Goal: Task Accomplishment & Management: Contribute content

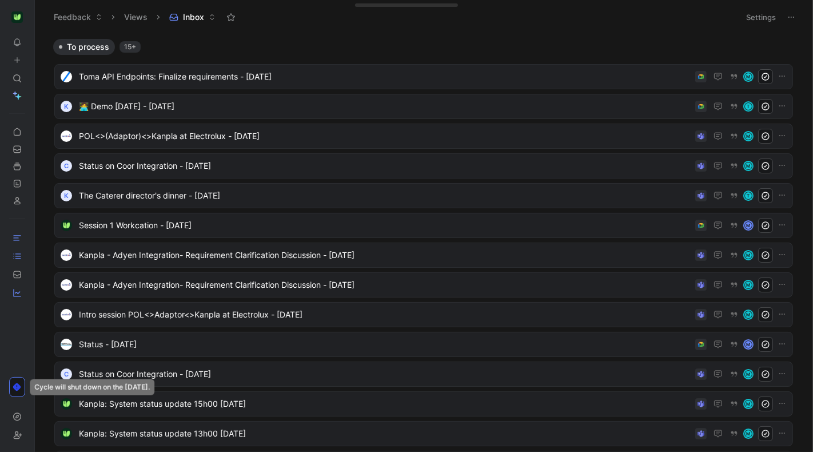
drag, startPoint x: 31, startPoint y: 21, endPoint x: 49, endPoint y: 20, distance: 17.8
click at [56, 21] on div "To pick up a draggable item, press the space bar. While dragging, use the arrow…" at bounding box center [406, 226] width 813 height 452
click at [38, 18] on icon at bounding box center [37, 17] width 9 height 9
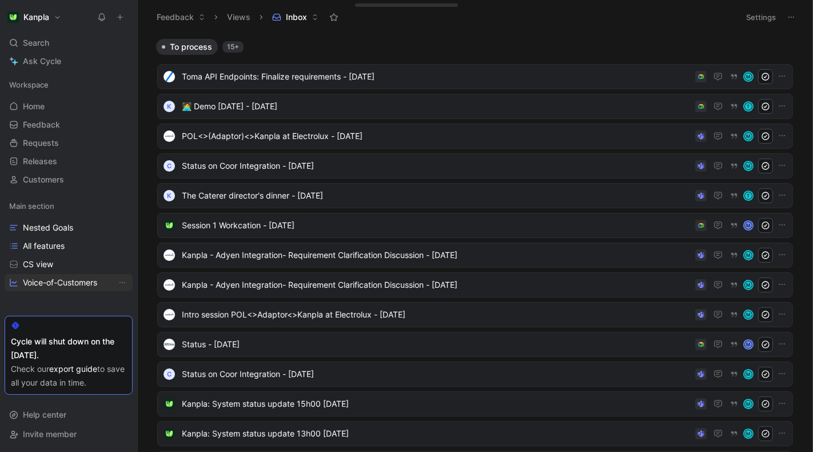
click at [69, 284] on span "Voice-of-Customers" at bounding box center [60, 282] width 74 height 11
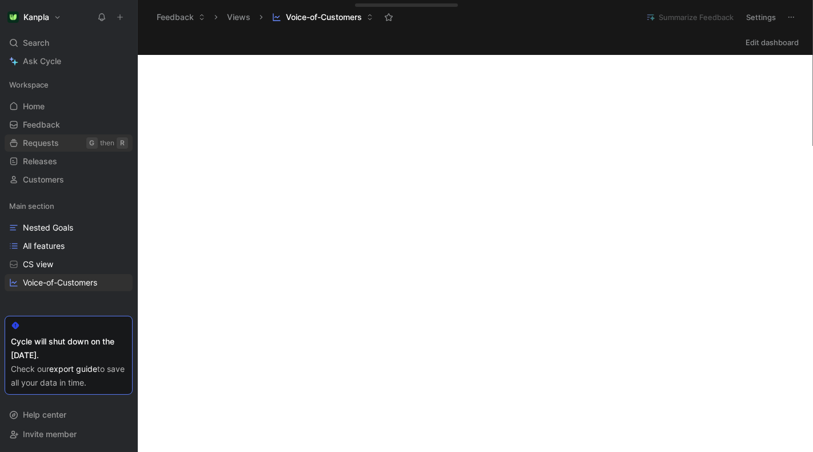
click at [74, 144] on link "Requests G then R" at bounding box center [69, 142] width 128 height 17
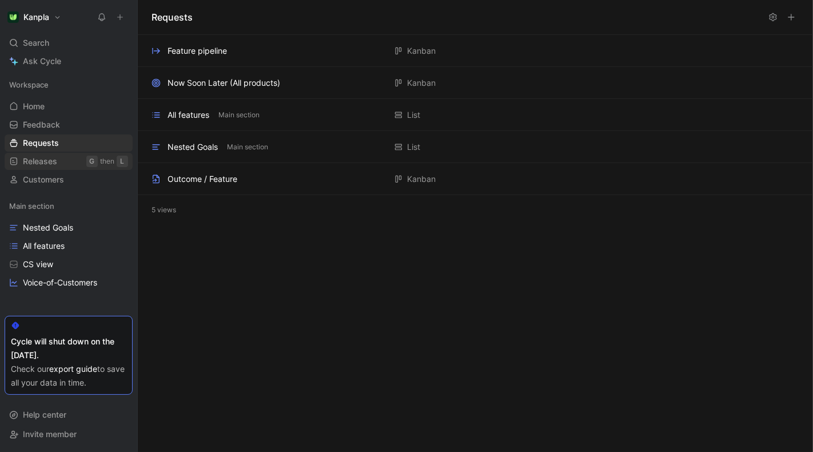
click at [46, 158] on span "Releases" at bounding box center [40, 161] width 34 height 11
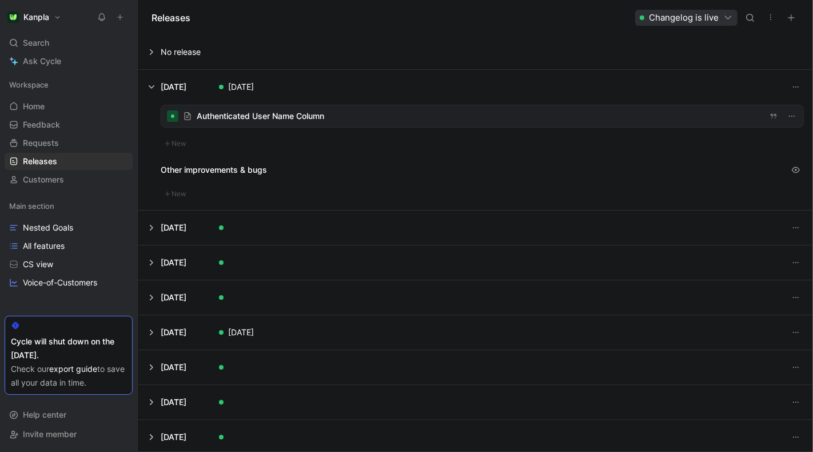
click at [291, 117] on div at bounding box center [482, 116] width 642 height 22
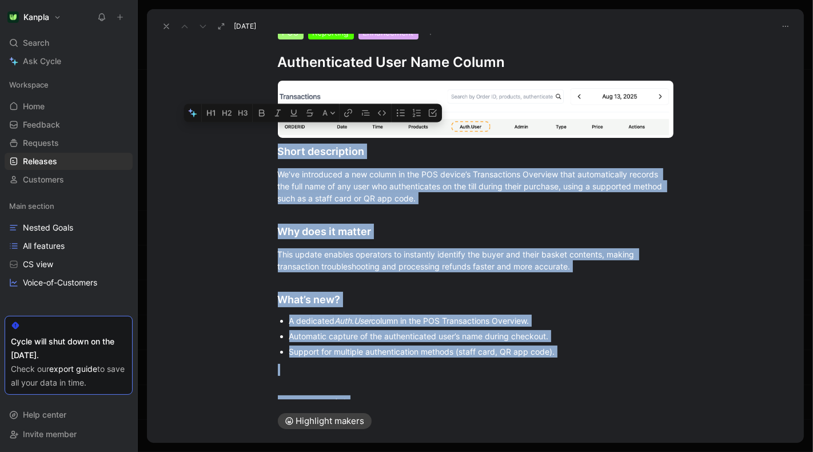
scroll to position [157, 0]
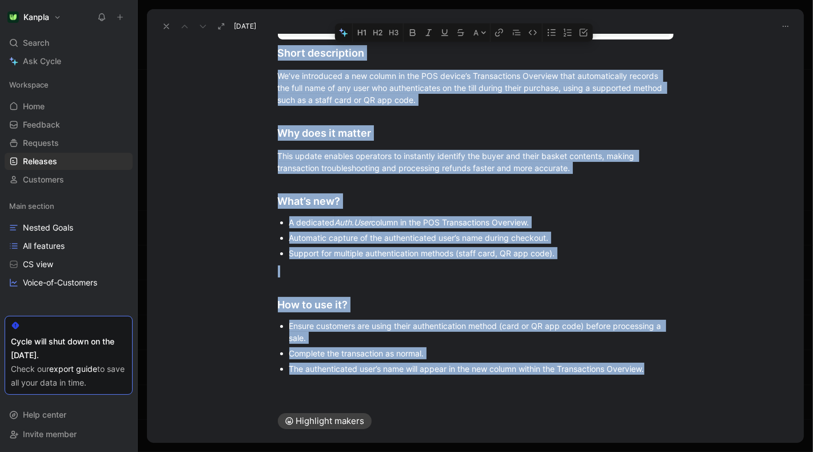
drag, startPoint x: 278, startPoint y: 153, endPoint x: 669, endPoint y: 377, distance: 450.1
click at [669, 377] on div "Short description We’ve introduced a new column in the POS device’s Transaction…" at bounding box center [475, 179] width 657 height 412
copy div "Short description We’ve introduced a new column in the POS device’s Transaction…"
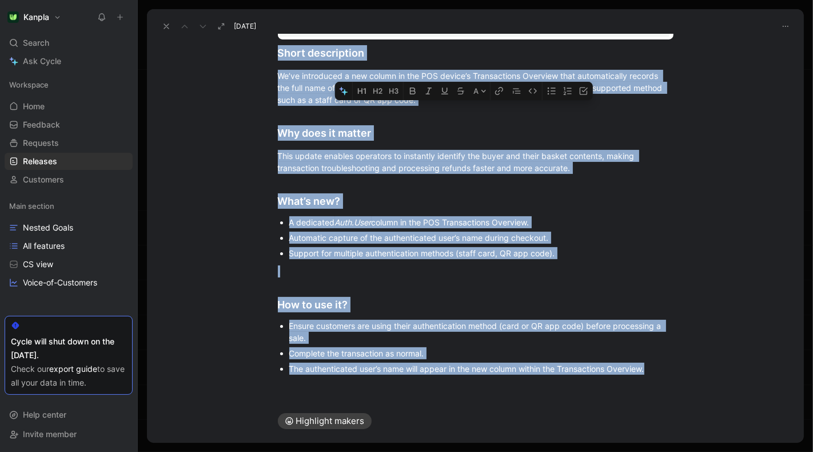
scroll to position [0, 0]
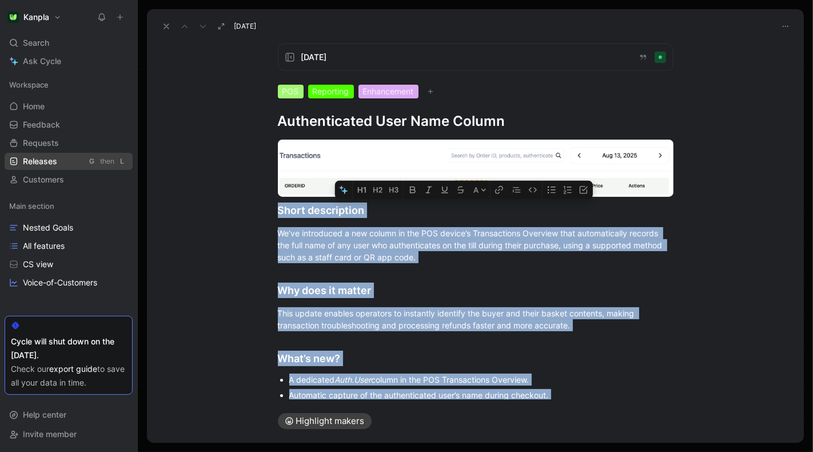
click at [49, 158] on span "Releases" at bounding box center [40, 161] width 34 height 11
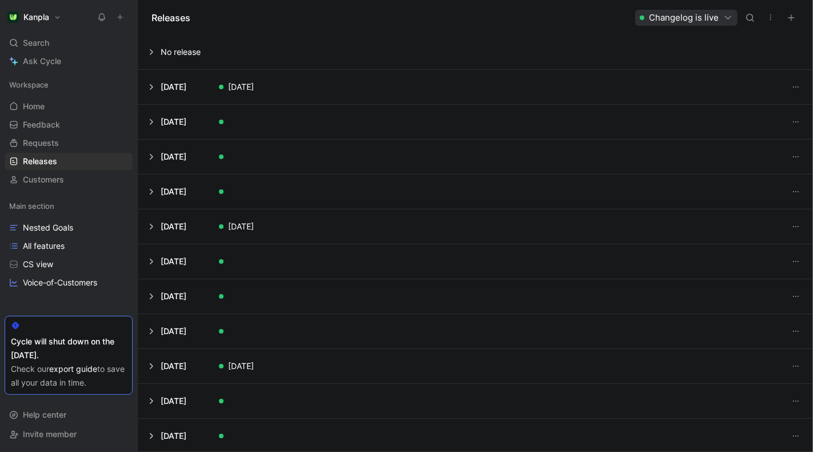
click at [155, 51] on button at bounding box center [475, 52] width 674 height 34
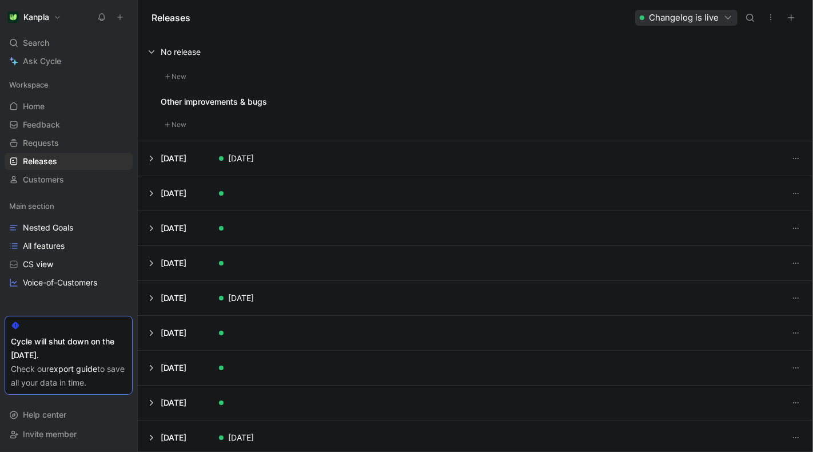
click at [149, 158] on button at bounding box center [475, 158] width 674 height 34
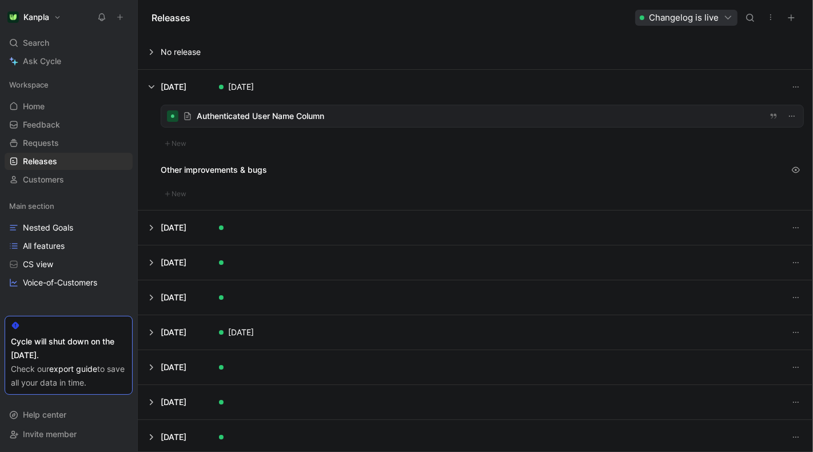
click at [151, 49] on button at bounding box center [475, 52] width 674 height 34
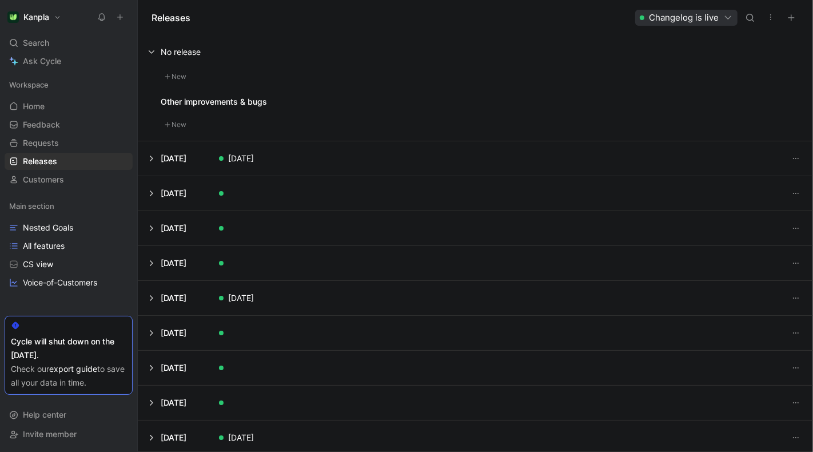
click at [173, 79] on button "New" at bounding box center [176, 77] width 30 height 14
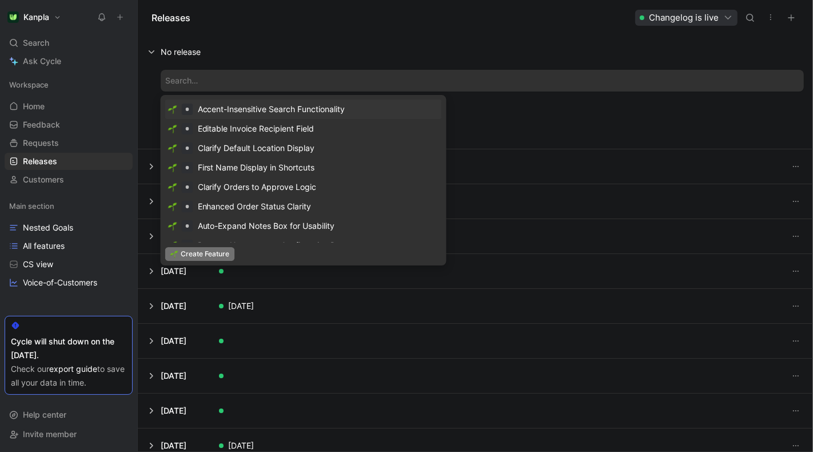
click at [201, 251] on span "Create Feature" at bounding box center [205, 253] width 49 height 11
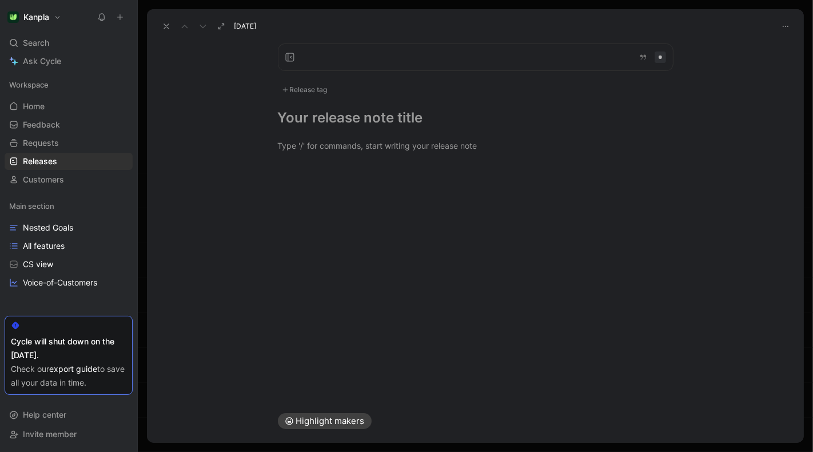
click at [350, 166] on div at bounding box center [475, 171] width 657 height 14
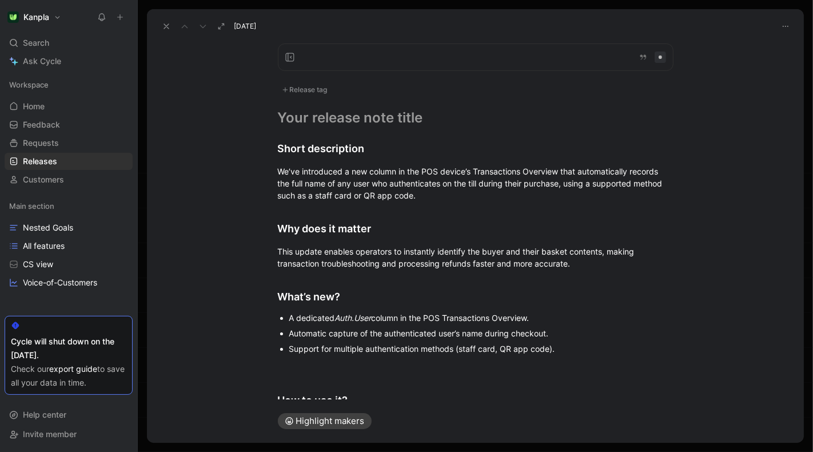
click at [353, 112] on h1 at bounding box center [476, 118] width 396 height 18
click at [328, 90] on div "Release tag" at bounding box center [305, 90] width 54 height 14
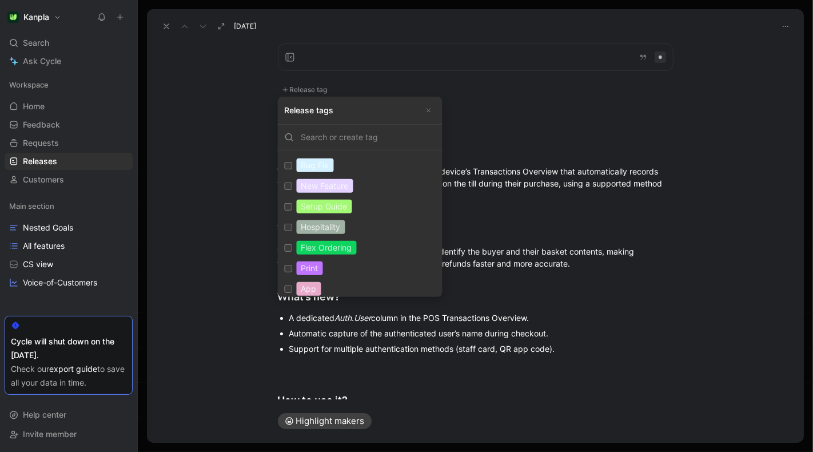
click at [290, 186] on input "New Feature Edit" at bounding box center [288, 185] width 7 height 7
checkbox input "true"
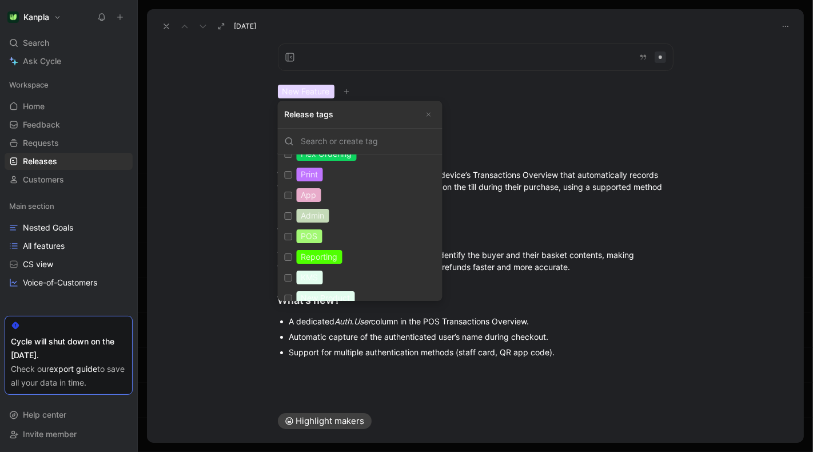
scroll to position [100, 0]
click at [289, 232] on label "POS Edit" at bounding box center [360, 234] width 160 height 21
click at [289, 232] on input "POS Edit" at bounding box center [288, 234] width 7 height 7
checkbox input "true"
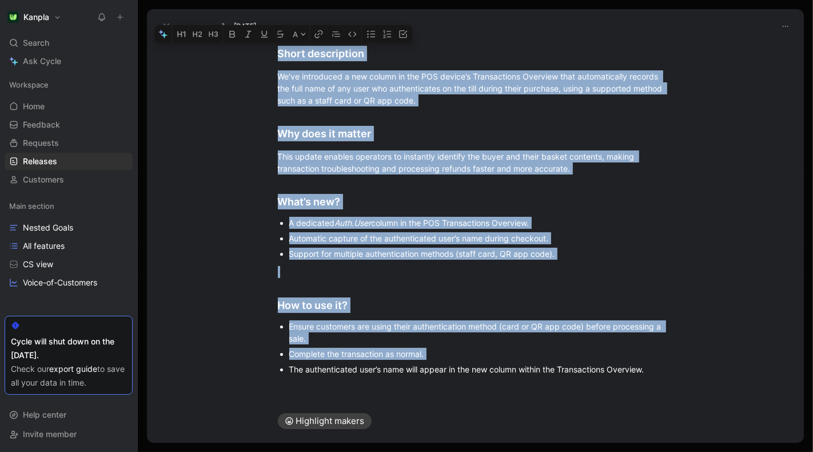
scroll to position [0, 0]
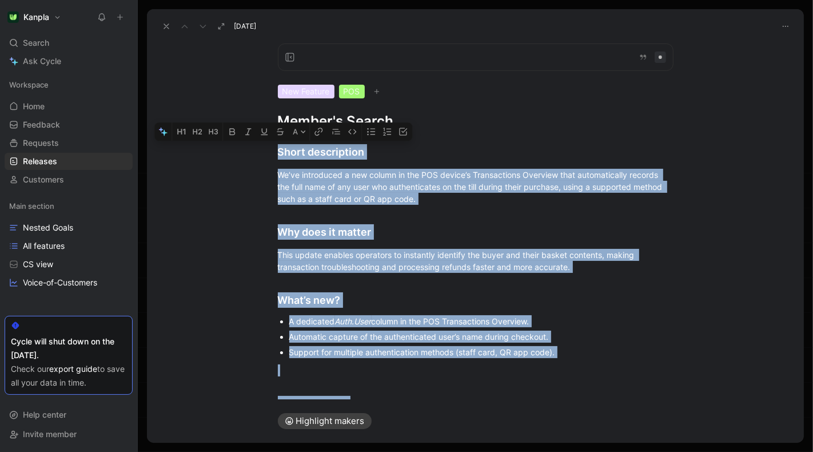
drag, startPoint x: 651, startPoint y: 368, endPoint x: 274, endPoint y: 119, distance: 452.1
click at [277, 117] on div "New Feature POS Member's Search A Short description We’ve introduced a new colu…" at bounding box center [475, 216] width 657 height 365
copy div "Short description We’ve introduced a new column in the POS device’s Transaction…"
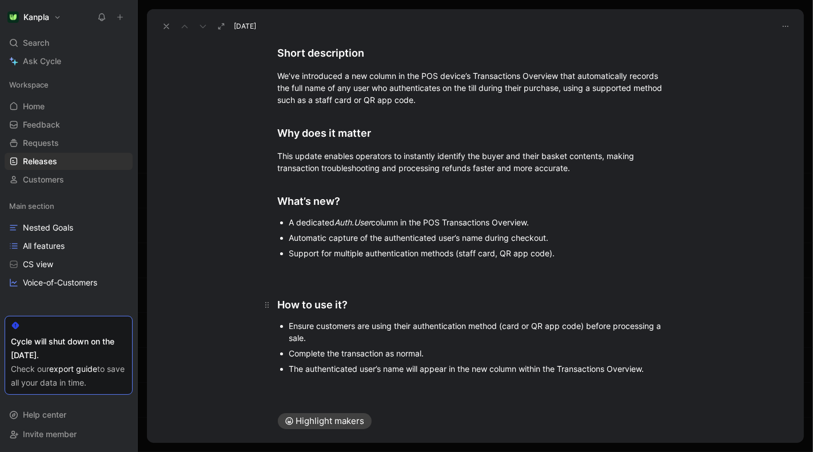
scroll to position [98, 0]
click at [393, 383] on div "Short description We’ve introduced a new column in the POS device’s Transaction…" at bounding box center [475, 209] width 657 height 354
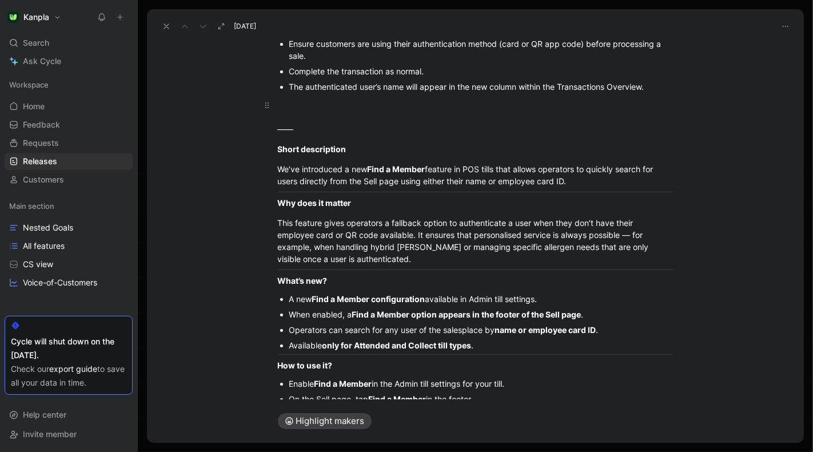
scroll to position [269, 0]
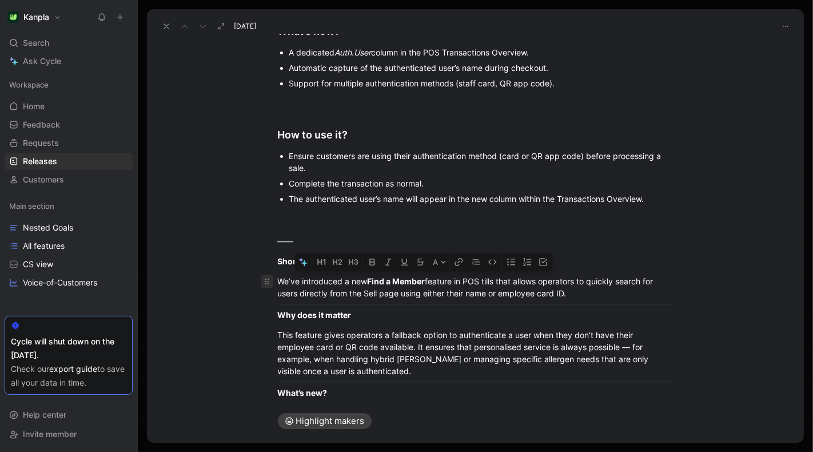
drag, startPoint x: 569, startPoint y: 291, endPoint x: 261, endPoint y: 277, distance: 308.0
click at [261, 277] on p "We’ve introduced a new Find a Member feature in POS tills that allows operators…" at bounding box center [475, 287] width 439 height 31
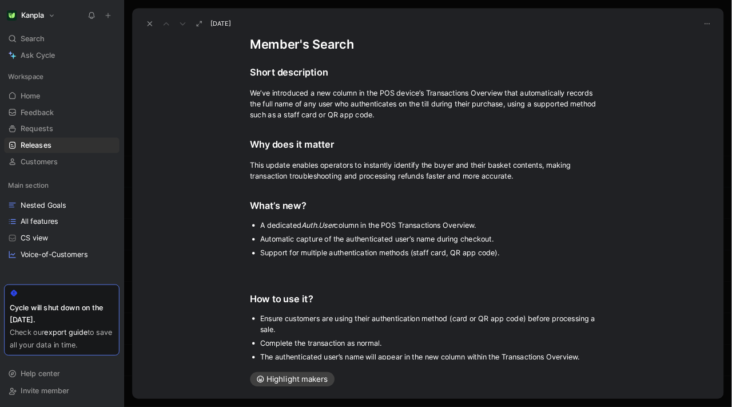
scroll to position [51, 0]
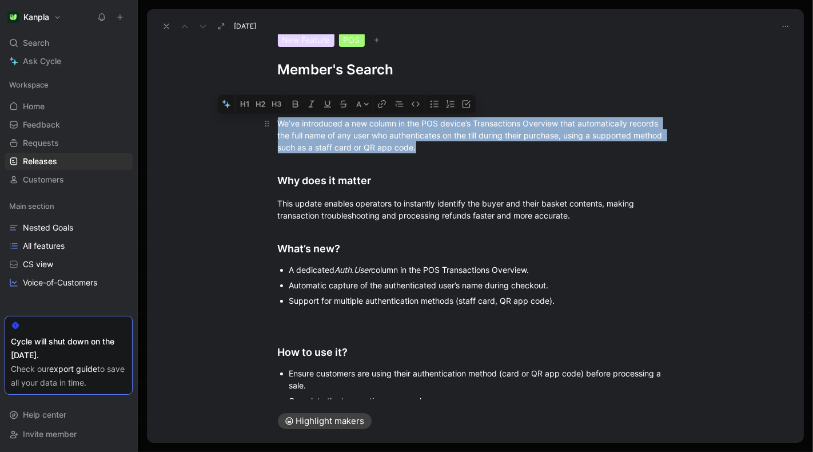
drag, startPoint x: 405, startPoint y: 153, endPoint x: 275, endPoint y: 127, distance: 132.9
click at [275, 127] on p "We’ve introduced a new column in the POS device’s Transactions Overview that au…" at bounding box center [475, 135] width 439 height 43
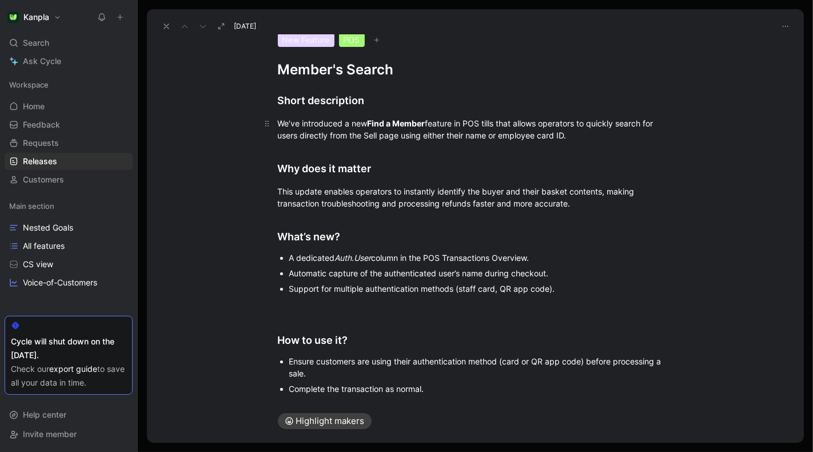
click at [370, 116] on p "We’ve introduced a new Find a Member feature in POS tills that allows operators…" at bounding box center [475, 129] width 439 height 31
click at [365, 123] on div "We’ve introduced a new Find a Member feature in POS tills that allows operators…" at bounding box center [476, 129] width 396 height 24
click at [369, 122] on strong "Find a Member" at bounding box center [397, 123] width 58 height 10
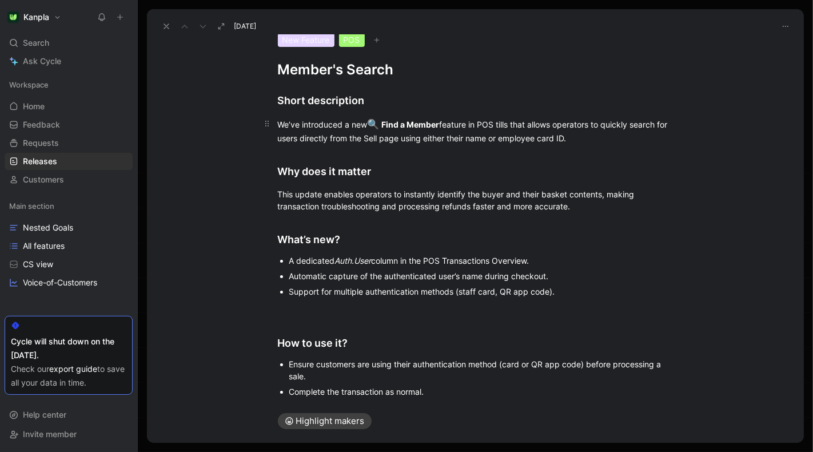
click at [514, 126] on div "We’ve introduced a new 🔍 Find a Member feature in POS tills that allows operato…" at bounding box center [476, 130] width 396 height 27
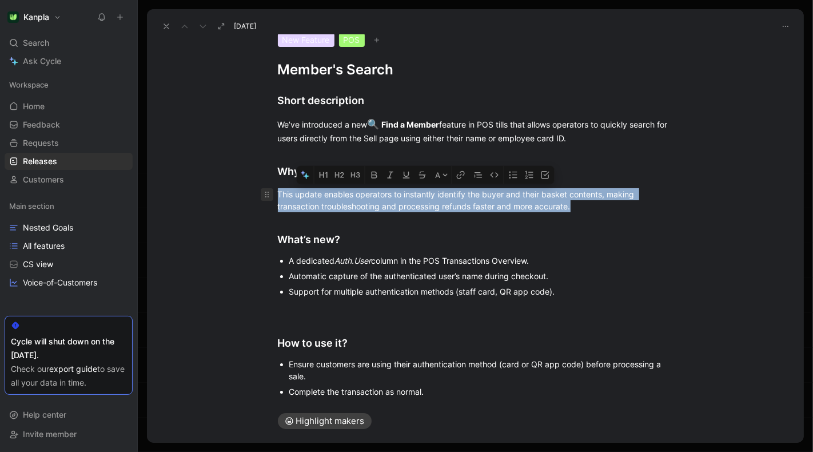
drag, startPoint x: 512, startPoint y: 206, endPoint x: 268, endPoint y: 196, distance: 245.0
click at [268, 196] on p "This update enables operators to instantly identify the buyer and their basket …" at bounding box center [475, 200] width 439 height 31
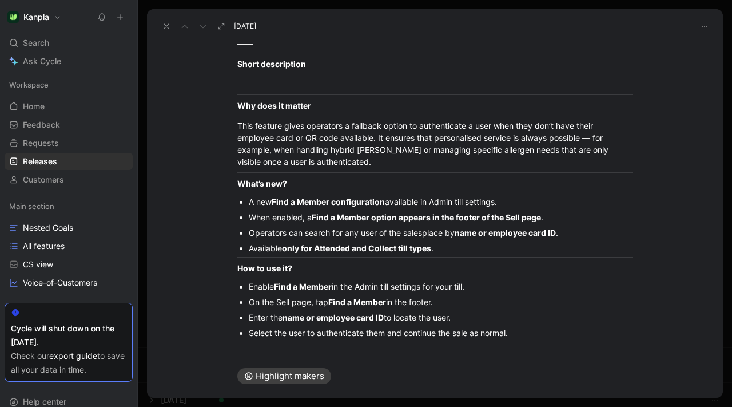
scroll to position [490, 0]
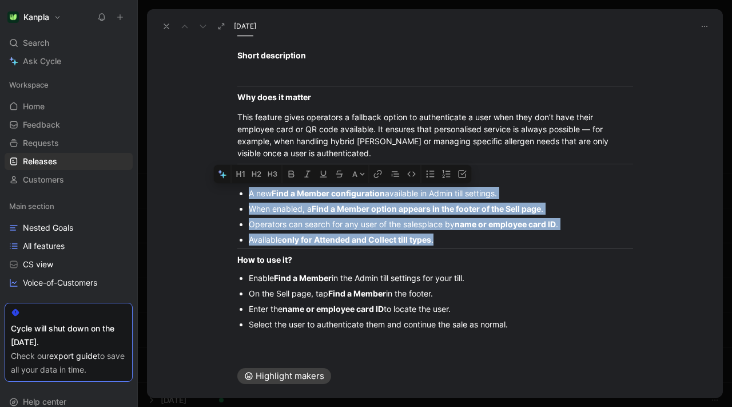
drag, startPoint x: 400, startPoint y: 233, endPoint x: 215, endPoint y: 194, distance: 189.4
click at [216, 194] on ul "A new Find a Member configuration available in Admin till settings. When enable…" at bounding box center [435, 216] width 439 height 62
copy ul "A new Find a Member configuration available in Admin till settings. When enable…"
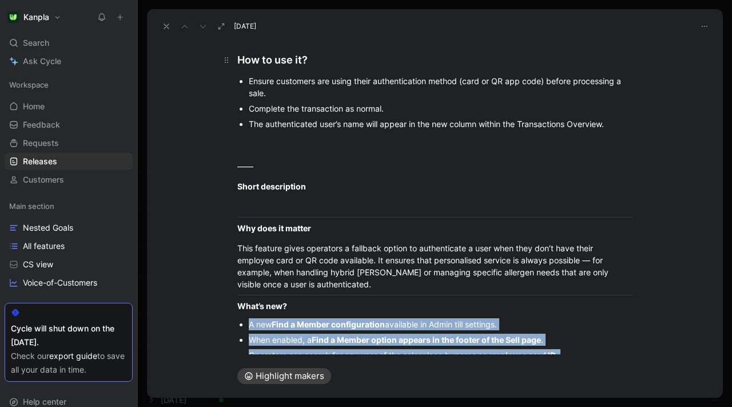
scroll to position [206, 0]
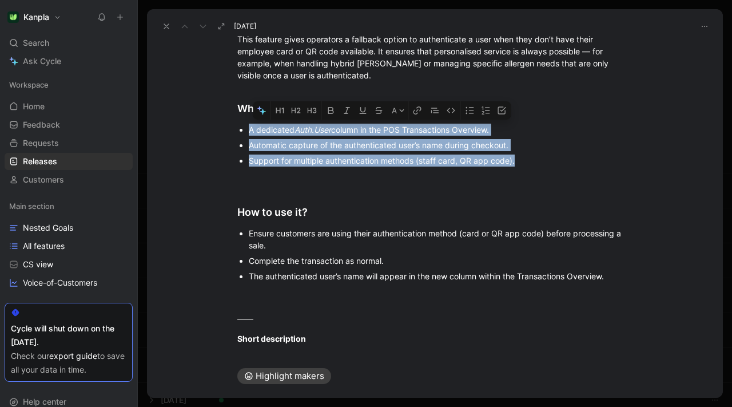
drag, startPoint x: 508, startPoint y: 164, endPoint x: 241, endPoint y: 133, distance: 268.3
click at [241, 133] on ul "A dedicated Auth.User column in the POS Transactions Overview. Automatic captur…" at bounding box center [435, 145] width 439 height 46
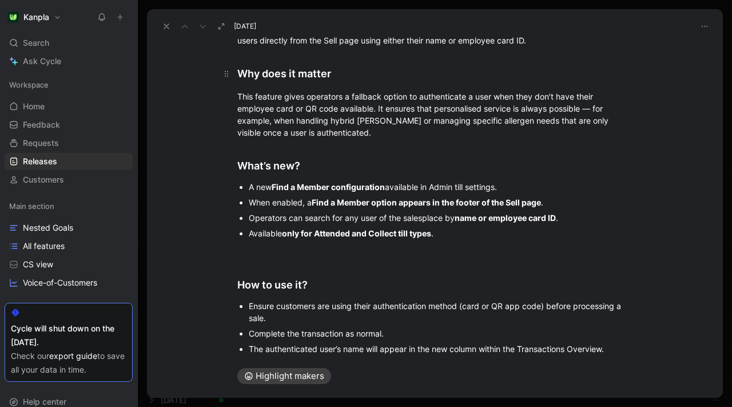
scroll to position [96, 0]
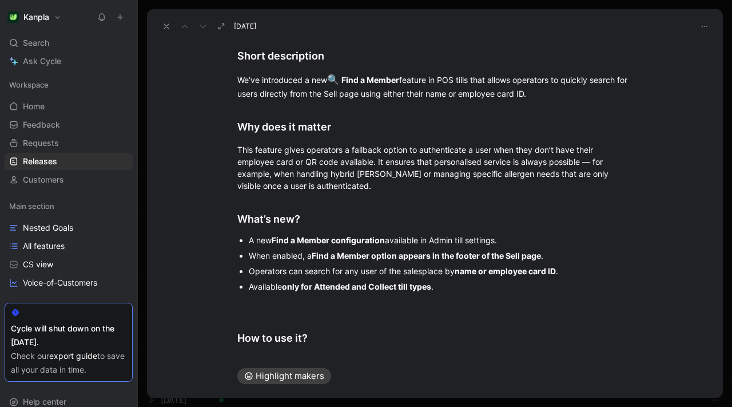
click at [276, 241] on strong "Find a Member configuration" at bounding box center [328, 240] width 113 height 10
click at [465, 82] on div "We’ve introduced a new 🔍 Find a Member feature in POS tills that allows operato…" at bounding box center [435, 86] width 396 height 27
click at [458, 84] on div "We’ve introduced a new 🔍 Find a Member feature in POS tills that allows operato…" at bounding box center [435, 86] width 396 height 27
click at [330, 81] on span "🔍" at bounding box center [333, 79] width 12 height 11
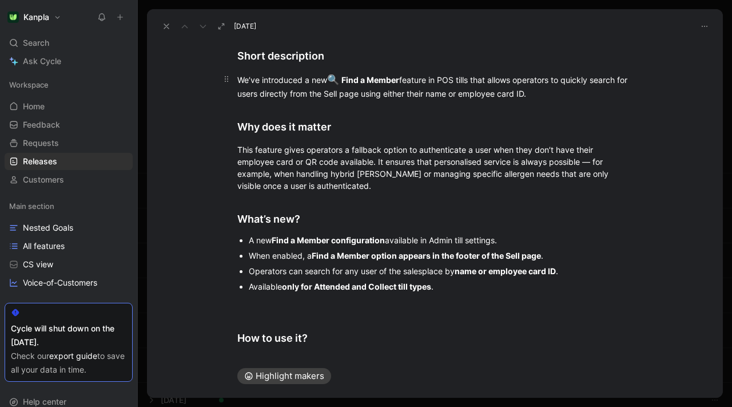
click at [461, 80] on div "We’ve introduced a new 🔍 Find a Member feature in POS tills that allows operato…" at bounding box center [435, 86] width 396 height 27
click at [264, 94] on div "We’ve introduced a new 🔍 Find a Member feature in POS attended till that allows…" at bounding box center [435, 86] width 396 height 27
click at [298, 94] on div "We’ve introduced a new 🔍 Find a Member feature in POS attended till that allows…" at bounding box center [435, 86] width 396 height 27
click at [596, 98] on div "We’ve introduced a new 🔍 Find a Member feature in POS attended till that allows…" at bounding box center [435, 86] width 396 height 27
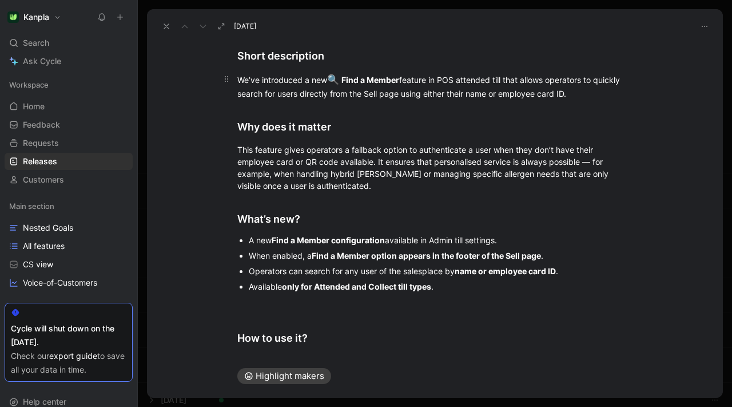
click at [264, 91] on div "We’ve introduced a new 🔍 Find a Member feature in POS attended till that allows…" at bounding box center [435, 86] width 396 height 27
click at [266, 93] on div "We’ve introduced a new 🔍 Find a Member feature in POS attended till that allows…" at bounding box center [435, 86] width 396 height 27
click at [430, 107] on h2 "Why does it matter" at bounding box center [435, 121] width 439 height 35
click at [395, 189] on div "This feature gives operators a fallback option to authenticate a user when they…" at bounding box center [435, 168] width 396 height 48
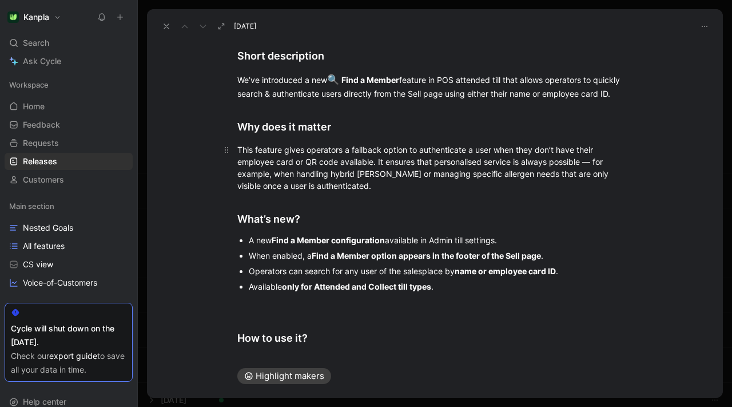
click at [494, 150] on div "This feature gives operators a fallback option to authenticate a user when they…" at bounding box center [435, 168] width 396 height 48
click at [452, 180] on div "This feature gives operators a fallback option to authenticate a user when they…" at bounding box center [435, 168] width 396 height 48
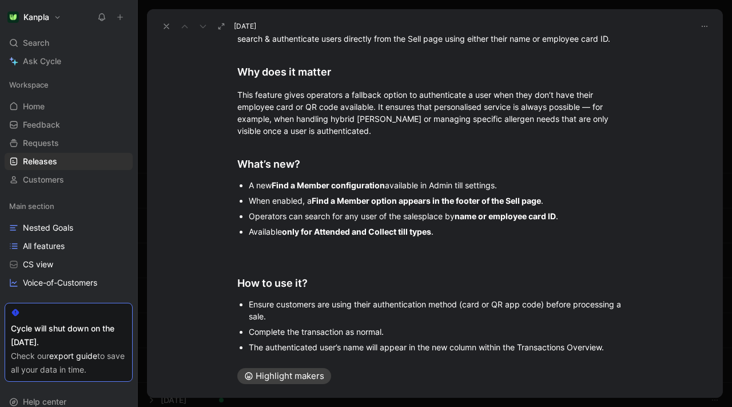
scroll to position [150, 0]
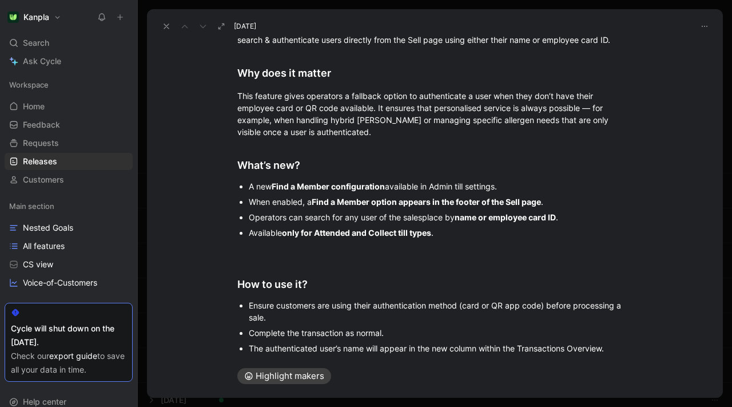
click at [275, 188] on strong "Find a Member configuration" at bounding box center [328, 186] width 113 height 10
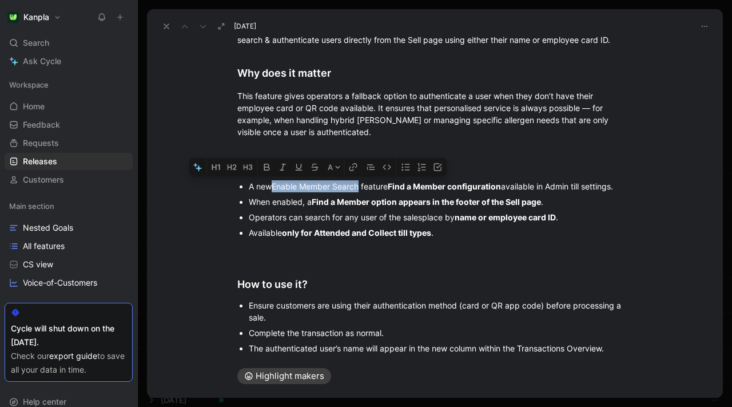
drag, startPoint x: 275, startPoint y: 185, endPoint x: 361, endPoint y: 186, distance: 85.8
click at [361, 186] on span "Enable Member Search feature" at bounding box center [330, 186] width 116 height 10
drag, startPoint x: 392, startPoint y: 186, endPoint x: 276, endPoint y: 188, distance: 116.1
click at [276, 188] on span "Enable Member Search feature" at bounding box center [330, 186] width 116 height 10
drag, startPoint x: 287, startPoint y: 169, endPoint x: 295, endPoint y: 170, distance: 7.5
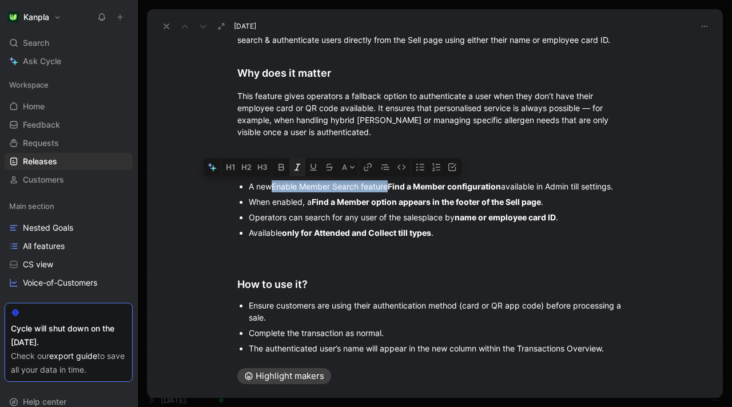
click at [287, 169] on button "button" at bounding box center [280, 167] width 17 height 18
click at [300, 169] on icon "button" at bounding box center [299, 167] width 6 height 7
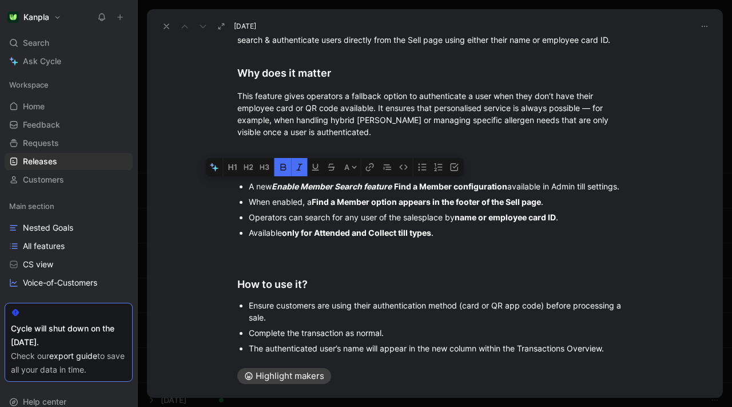
click at [407, 193] on p "A new Enable Member Search feature Find a Member configuration available in Adm…" at bounding box center [441, 185] width 384 height 15
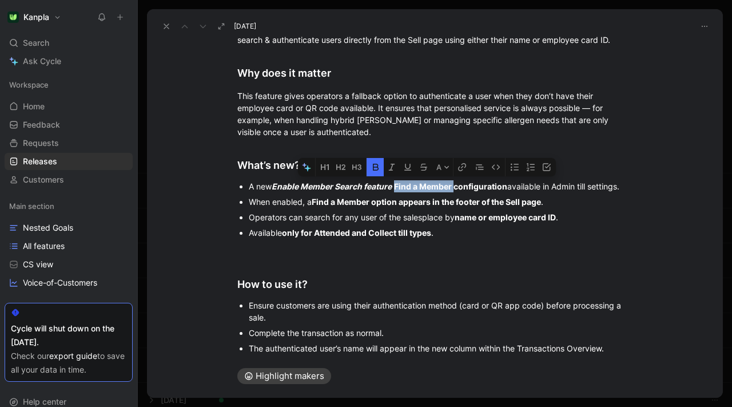
drag, startPoint x: 396, startPoint y: 185, endPoint x: 456, endPoint y: 185, distance: 59.5
click at [456, 185] on div "A new Enable Member Search feature Find a Member configuration available in Adm…" at bounding box center [441, 186] width 384 height 12
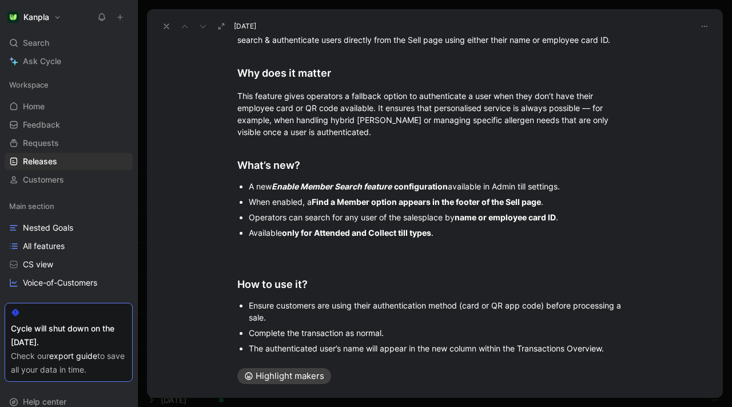
click at [433, 190] on strong "configuration" at bounding box center [421, 186] width 54 height 10
click at [434, 189] on strong "configuration" at bounding box center [421, 186] width 54 height 10
click at [376, 167] on icon "button" at bounding box center [374, 167] width 6 height 7
click at [474, 197] on strong "Find a Member option appears in the footer of the Sell page" at bounding box center [426, 202] width 229 height 10
click at [591, 192] on p "A new Enable Member Search feature configuration available in Admin till settin…" at bounding box center [441, 185] width 384 height 15
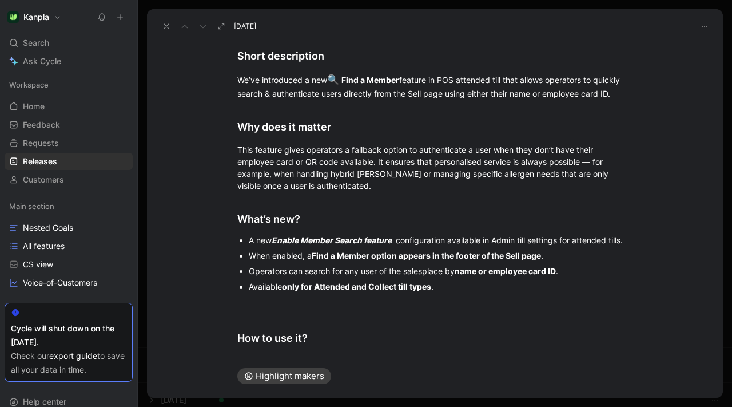
scroll to position [97, 0]
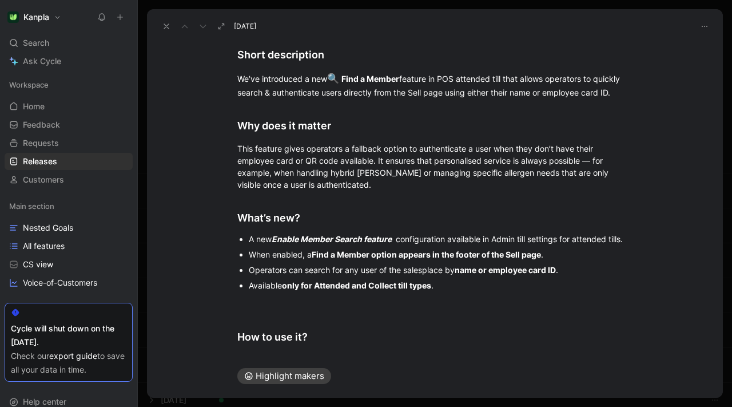
click at [512, 252] on strong "Find a Member option appears in the footer of the Sell page" at bounding box center [426, 254] width 229 height 10
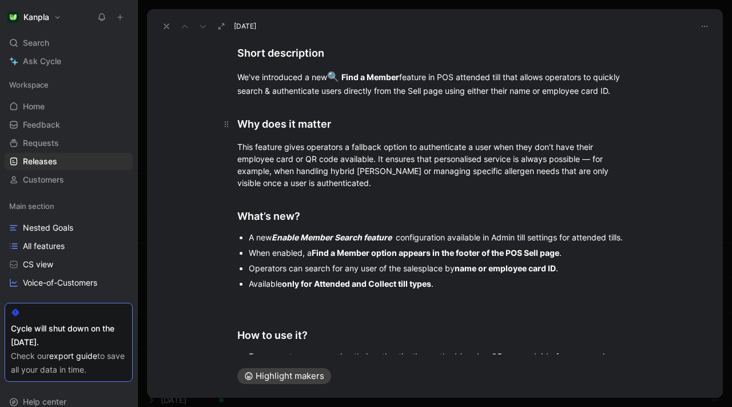
scroll to position [97, 0]
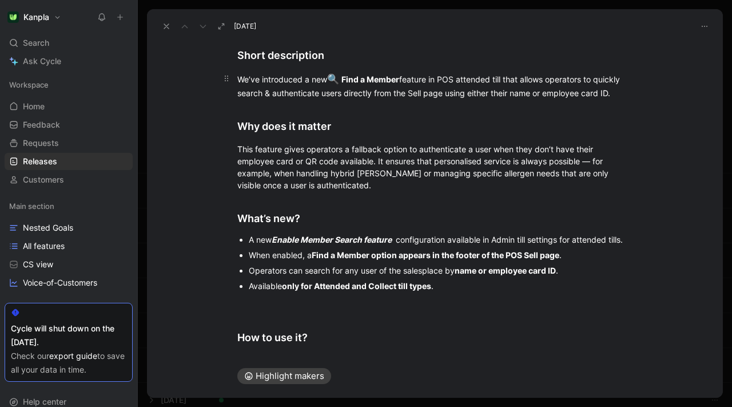
drag, startPoint x: 333, startPoint y: 80, endPoint x: 339, endPoint y: 79, distance: 6.4
click at [339, 79] on span "🔍" at bounding box center [333, 78] width 12 height 11
copy div "We’ve introduced a new 🔍"
click at [313, 254] on strong "Find a Member option appears in the footer of the POS Sell page" at bounding box center [436, 255] width 248 height 10
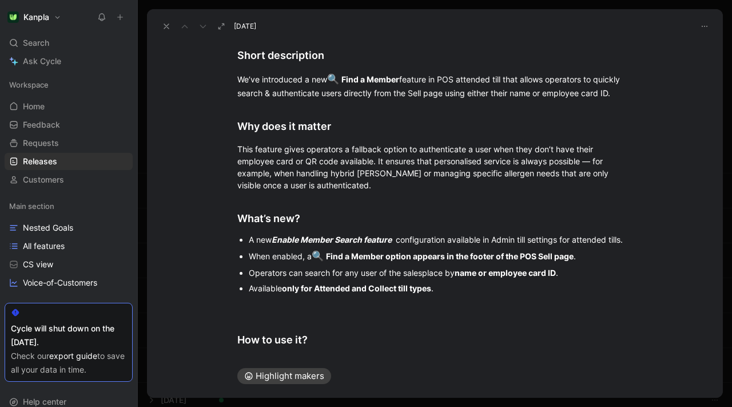
click at [316, 255] on span "🔍" at bounding box center [318, 255] width 12 height 11
click at [444, 283] on div "Available only for Attended and Collect till types ." at bounding box center [441, 288] width 384 height 12
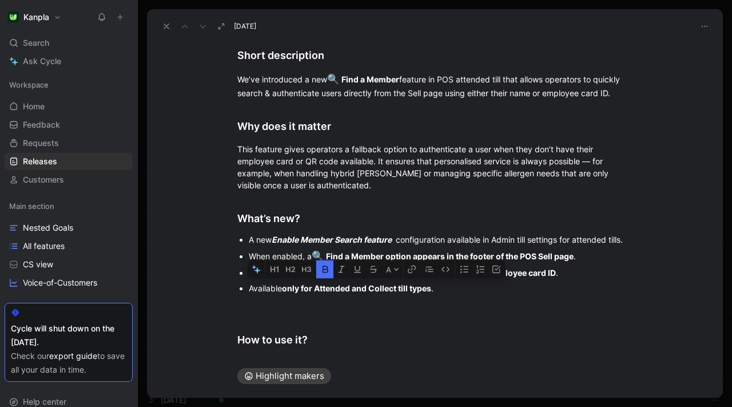
drag, startPoint x: 382, startPoint y: 289, endPoint x: 398, endPoint y: 290, distance: 16.1
click at [398, 290] on strong "only for Attended and Collect till types" at bounding box center [356, 288] width 149 height 10
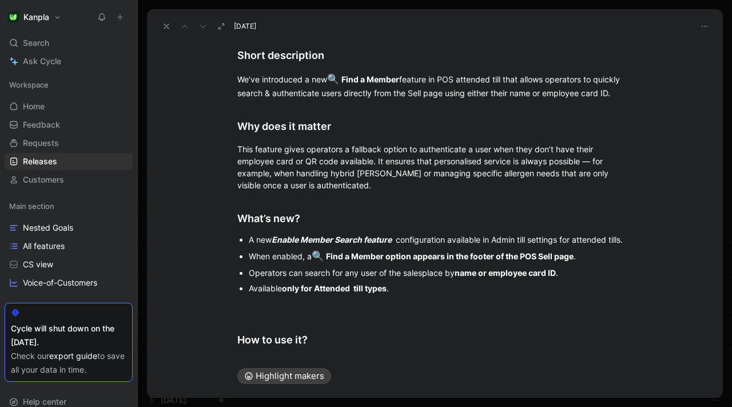
click at [378, 294] on p "Available only for Attended till types ." at bounding box center [441, 287] width 384 height 15
click at [381, 288] on strong "only for Attended till types" at bounding box center [334, 288] width 105 height 10
click at [356, 291] on strong "only for Attended till" at bounding box center [322, 288] width 81 height 10
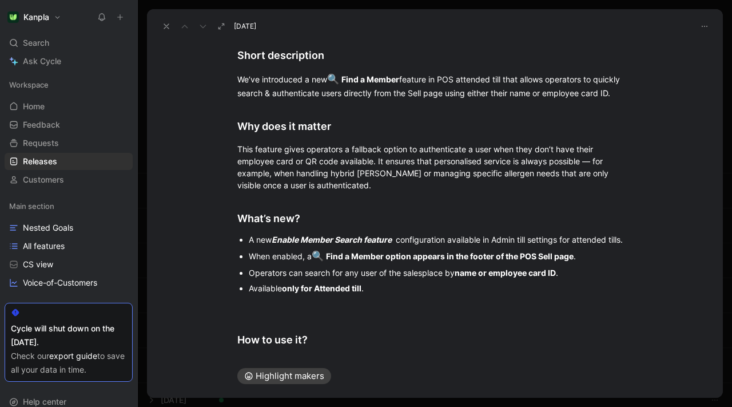
click at [563, 239] on div "A new Enable Member Search feature configuration available in Admin till settin…" at bounding box center [441, 239] width 384 height 12
drag, startPoint x: 563, startPoint y: 240, endPoint x: 637, endPoint y: 239, distance: 73.2
click at [637, 239] on ul "A new Enable Member Search feature configuration available in Admin till settin…" at bounding box center [435, 264] width 439 height 65
click at [635, 241] on ul "A new Enable Member Search feature configuration available in Admin till settin…" at bounding box center [435, 264] width 439 height 65
drag, startPoint x: 635, startPoint y: 241, endPoint x: 565, endPoint y: 239, distance: 71.0
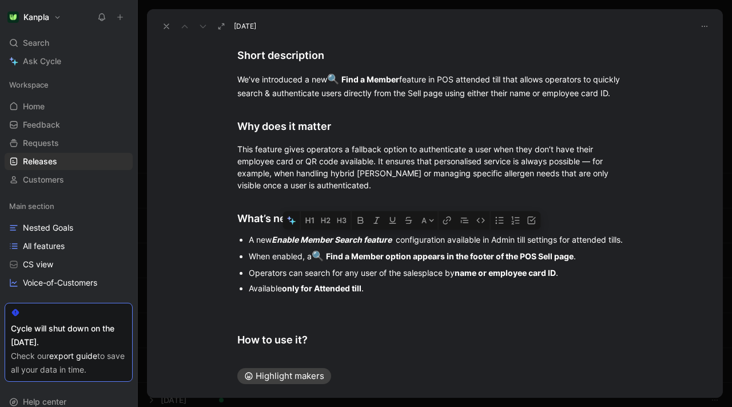
click at [565, 239] on ul "A new Enable Member Search feature configuration available in Admin till settin…" at bounding box center [435, 264] width 439 height 65
click at [564, 239] on div "A new Enable Member Search feature configuration available in Admin till settin…" at bounding box center [441, 239] width 384 height 12
drag, startPoint x: 563, startPoint y: 240, endPoint x: 635, endPoint y: 240, distance: 72.6
click at [635, 240] on ul "A new Enable Member Search feature configuration available in Admin till settin…" at bounding box center [435, 264] width 439 height 65
click at [633, 241] on ul "A new Enable Member Search feature configuration available in Admin till settin…" at bounding box center [435, 264] width 439 height 65
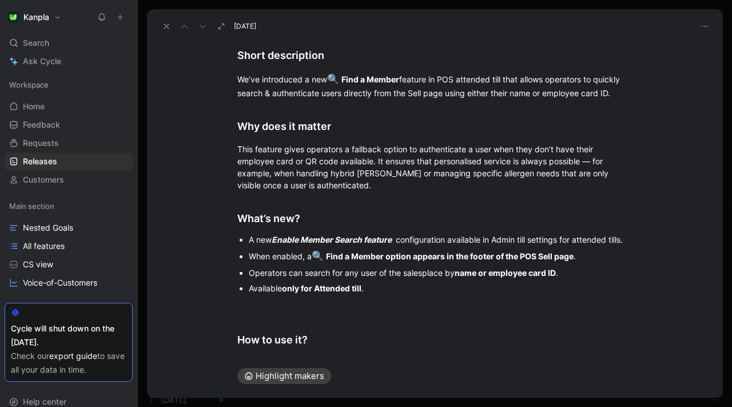
click at [630, 241] on div "A new Enable Member Search feature configuration available in Admin till settin…" at bounding box center [441, 239] width 384 height 12
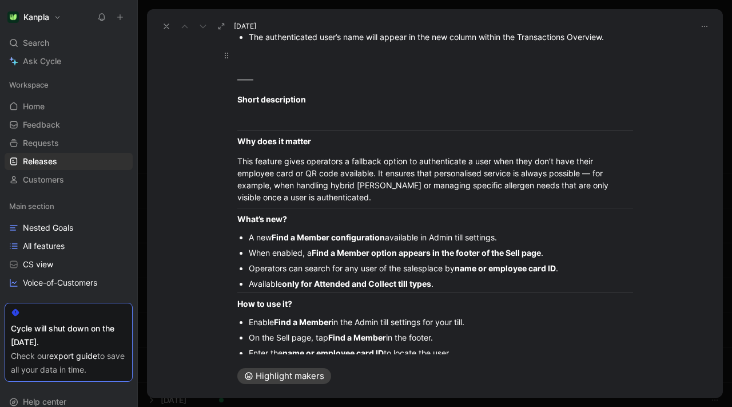
scroll to position [508, 0]
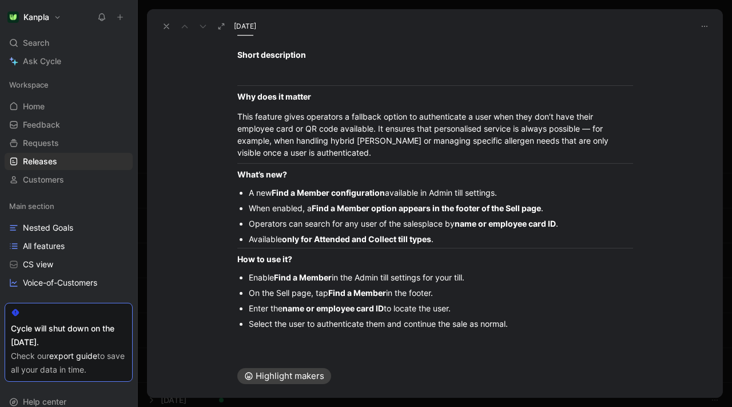
click at [509, 329] on div "Select the user to authenticate them and continue the sale as normal." at bounding box center [441, 323] width 384 height 12
drag, startPoint x: 516, startPoint y: 328, endPoint x: 240, endPoint y: 280, distance: 280.5
click at [240, 280] on ul "Enable Find a Member in the Admin till settings for your till. On the Sell page…" at bounding box center [435, 300] width 439 height 62
copy ul "Enable Find a Member in the Admin till settings for your till. On the Sell page…"
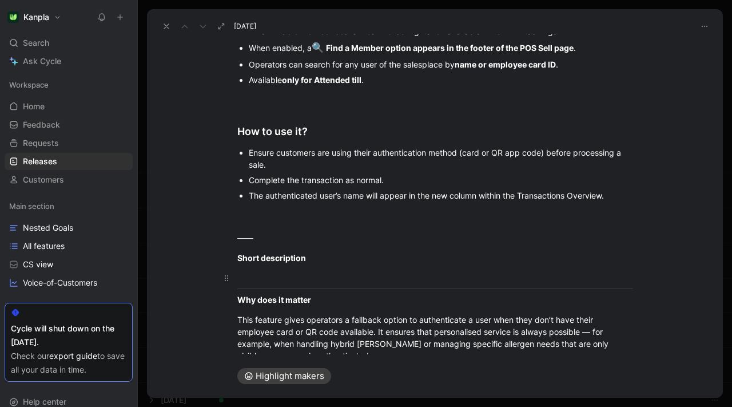
scroll to position [299, 0]
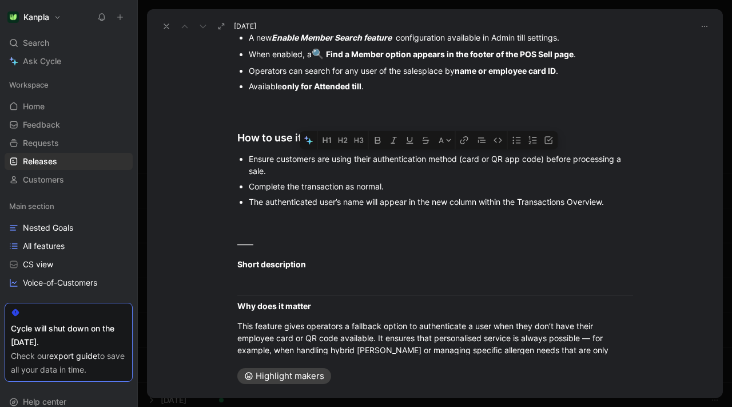
drag, startPoint x: 582, startPoint y: 207, endPoint x: 245, endPoint y: 162, distance: 340.5
click at [245, 162] on ul "Ensure customers are using their authentication method (card or QR app code) be…" at bounding box center [435, 180] width 439 height 58
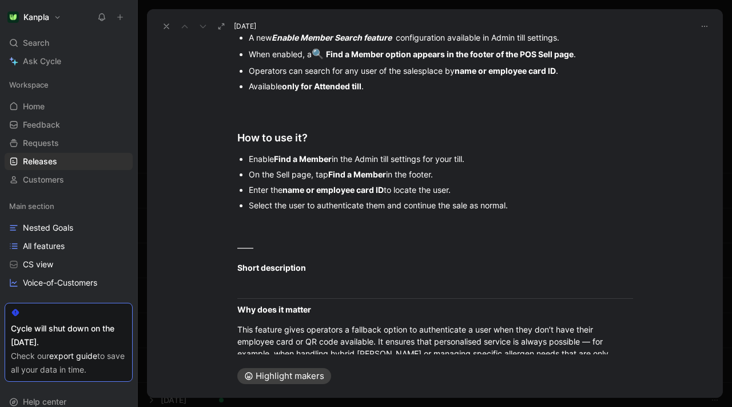
scroll to position [511, 0]
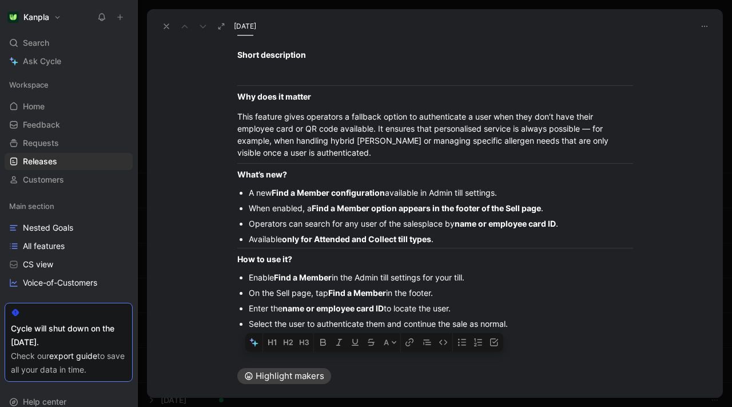
drag, startPoint x: 234, startPoint y: 246, endPoint x: 490, endPoint y: 406, distance: 302.2
click at [491, 406] on div "Releases Changelog is live No release Member's Search New Other improvements & …" at bounding box center [435, 203] width 594 height 407
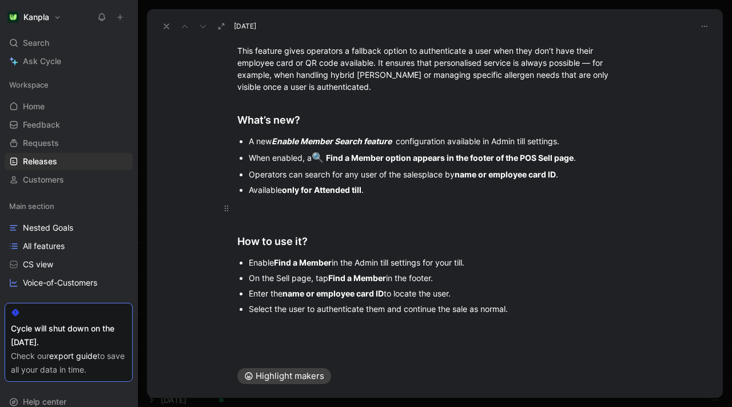
scroll to position [193, 0]
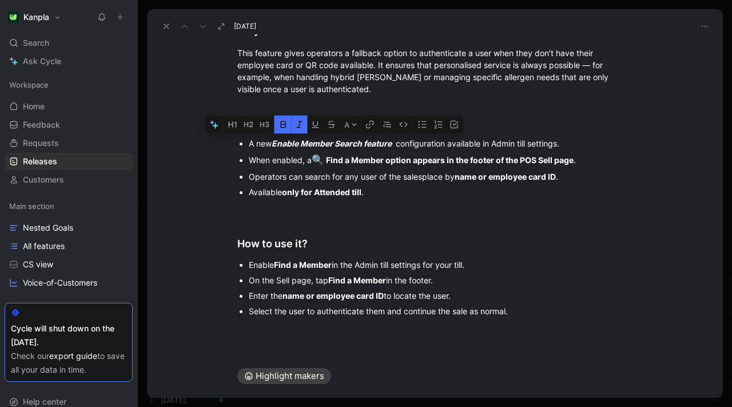
drag, startPoint x: 275, startPoint y: 144, endPoint x: 394, endPoint y: 140, distance: 119.6
click at [392, 140] on span "Enable Member Search feature" at bounding box center [332, 143] width 120 height 10
copy span "Enable Member Search feature"
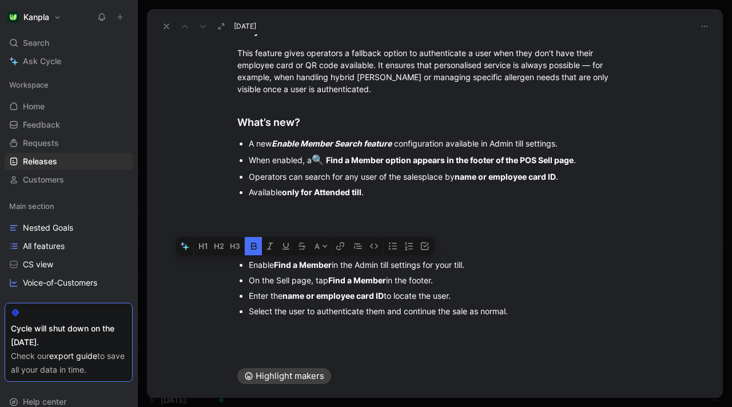
drag, startPoint x: 276, startPoint y: 267, endPoint x: 333, endPoint y: 267, distance: 56.6
click at [332, 267] on strong "Find a Member" at bounding box center [303, 265] width 58 height 10
click at [562, 265] on div "Enable Enable Member Search feature in the Admin till settings for your till." at bounding box center [441, 265] width 384 height 12
drag, startPoint x: 316, startPoint y: 161, endPoint x: 325, endPoint y: 161, distance: 8.6
click at [324, 161] on span "🔍" at bounding box center [318, 159] width 12 height 11
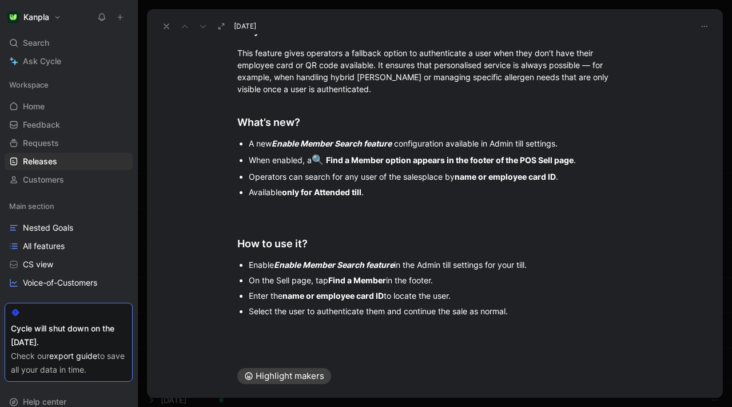
copy div "🔍"
click at [329, 281] on div "On the Sell page, tap Find a Member in the footer." at bounding box center [441, 280] width 384 height 12
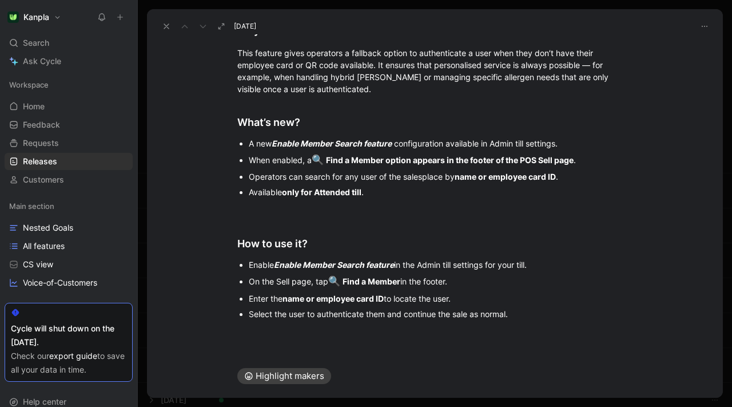
click at [491, 285] on div "On the Sell page, tap 🔍 Find a Member in the footer." at bounding box center [441, 281] width 384 height 15
click at [483, 218] on p at bounding box center [435, 210] width 439 height 19
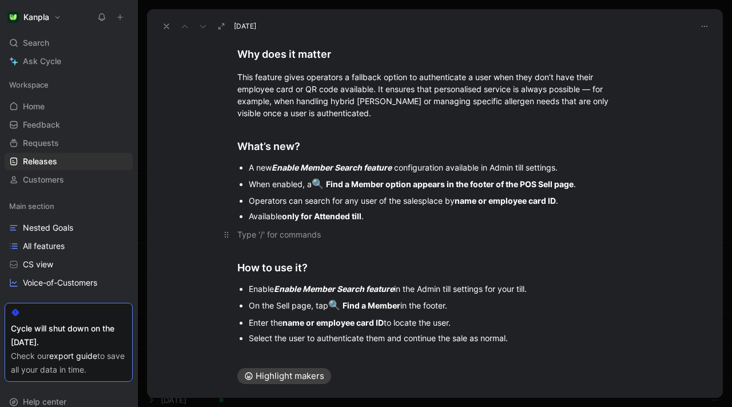
scroll to position [157, 0]
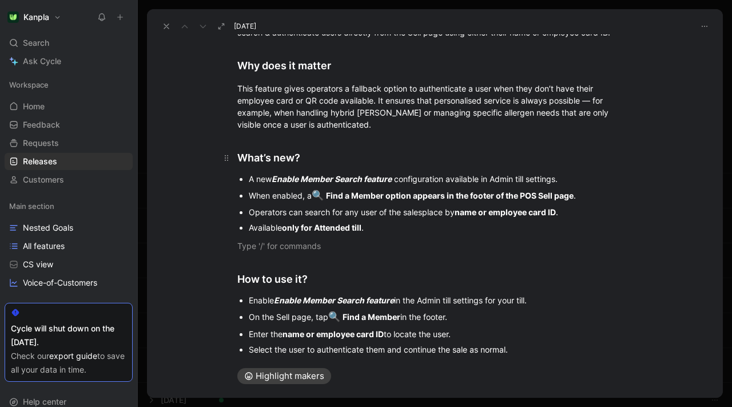
click at [422, 137] on h2 "What’s new?" at bounding box center [435, 152] width 439 height 35
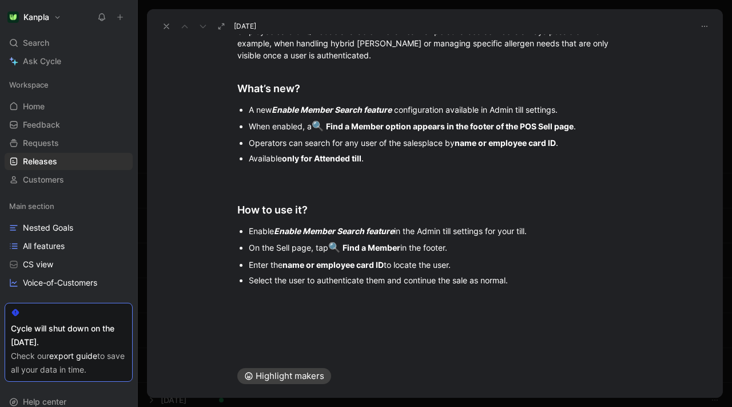
scroll to position [0, 0]
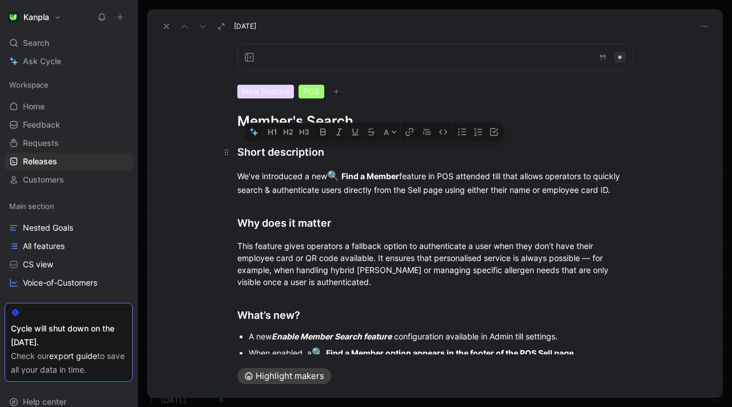
drag, startPoint x: 532, startPoint y: 285, endPoint x: 228, endPoint y: 145, distance: 334.3
click at [228, 145] on div "Short description We’ve introduced a new 🔍 Find a Member feature in POS attende…" at bounding box center [435, 348] width 576 height 437
copy div "Lorem ipsumdolors Am’co adipiscing e sed 🔍 Doei t Incidi utlabor et DOL magnaal…"
click at [373, 223] on div "Why does it matter" at bounding box center [435, 222] width 396 height 15
click at [170, 27] on icon at bounding box center [166, 26] width 9 height 9
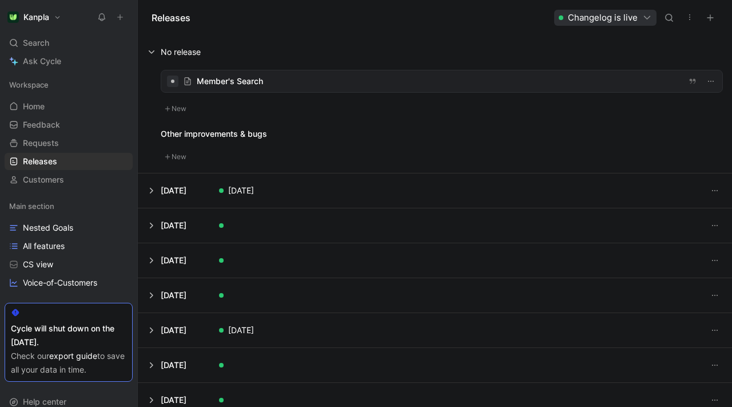
click at [151, 188] on button at bounding box center [434, 190] width 593 height 34
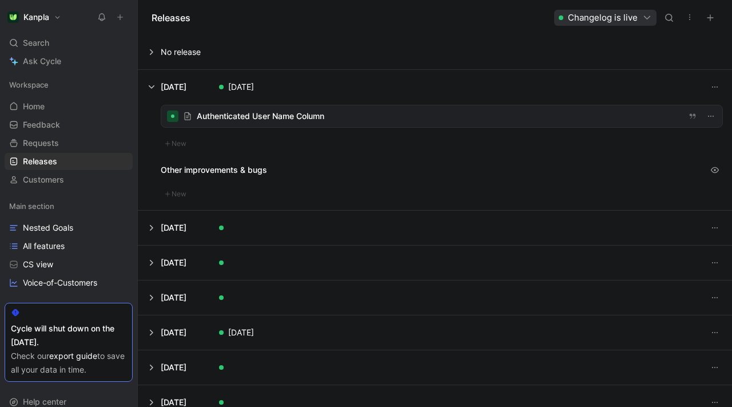
click at [154, 54] on button at bounding box center [434, 52] width 593 height 34
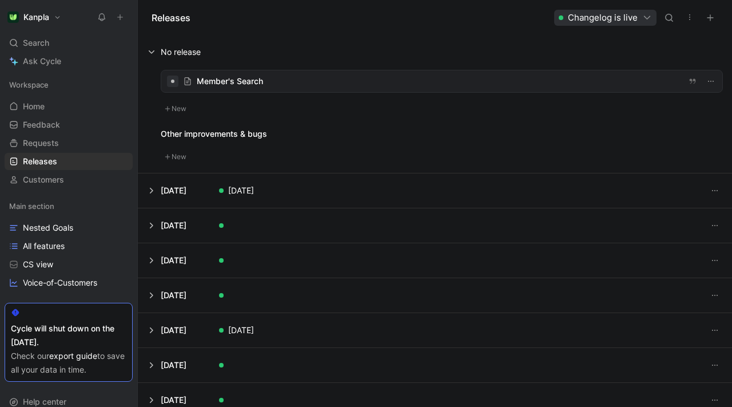
click at [696, 17] on button "button" at bounding box center [690, 17] width 16 height 16
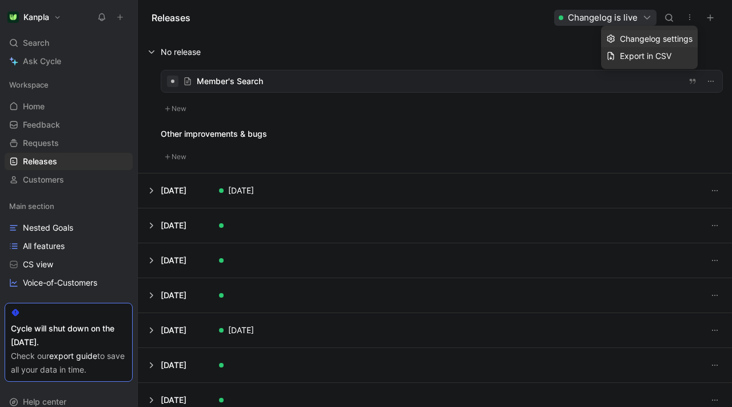
drag, startPoint x: 553, startPoint y: 37, endPoint x: 650, endPoint y: 77, distance: 105.4
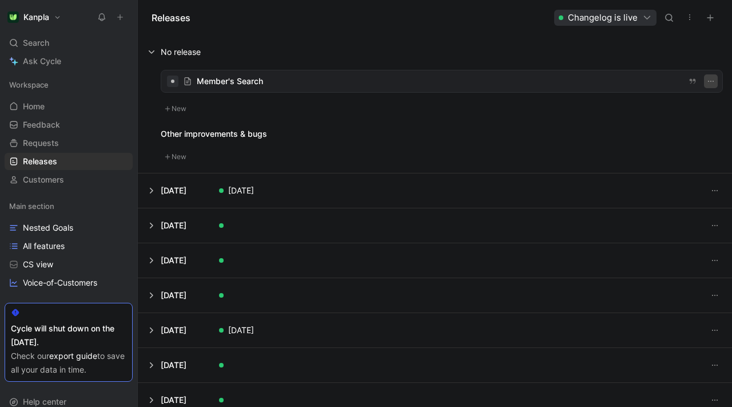
click at [712, 82] on icon "button" at bounding box center [710, 81] width 9 height 9
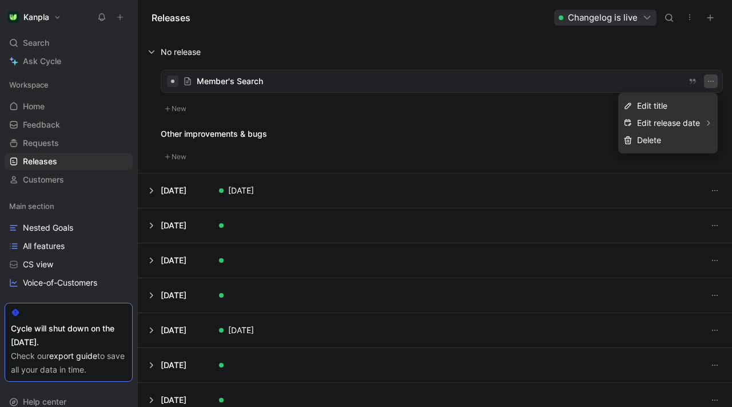
drag, startPoint x: 435, startPoint y: 50, endPoint x: 308, endPoint y: 64, distance: 128.4
click at [435, 50] on button at bounding box center [434, 52] width 593 height 34
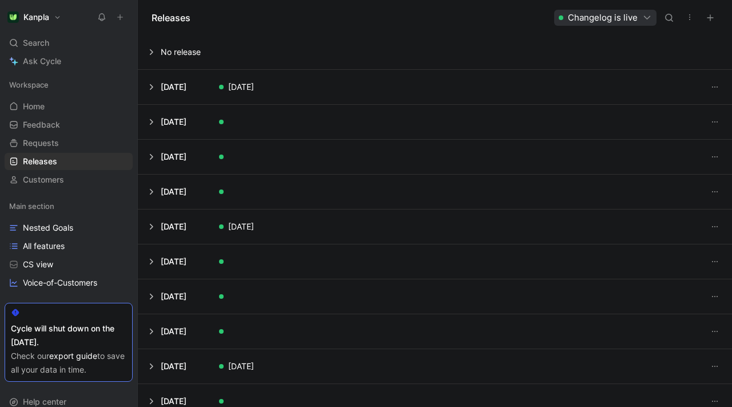
click at [193, 57] on button at bounding box center [434, 52] width 593 height 34
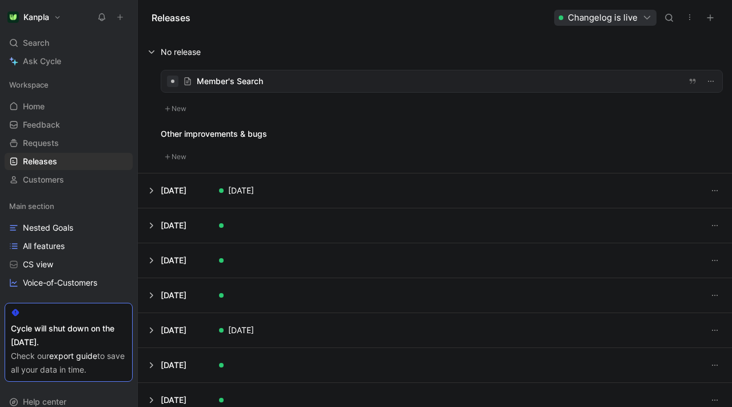
click at [251, 81] on div at bounding box center [441, 81] width 561 height 22
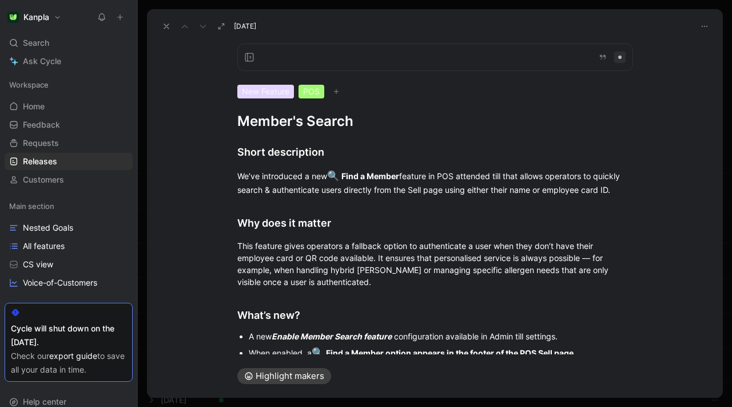
click at [236, 122] on div "New Feature POS Member's Search" at bounding box center [435, 86] width 439 height 87
click at [286, 162] on h2 "Short description" at bounding box center [435, 152] width 439 height 25
drag, startPoint x: 335, startPoint y: 173, endPoint x: 403, endPoint y: 182, distance: 68.8
click at [403, 182] on div "We’ve introduced a new 🔍 Find a Member feature in POS attended till that allows…" at bounding box center [435, 182] width 396 height 27
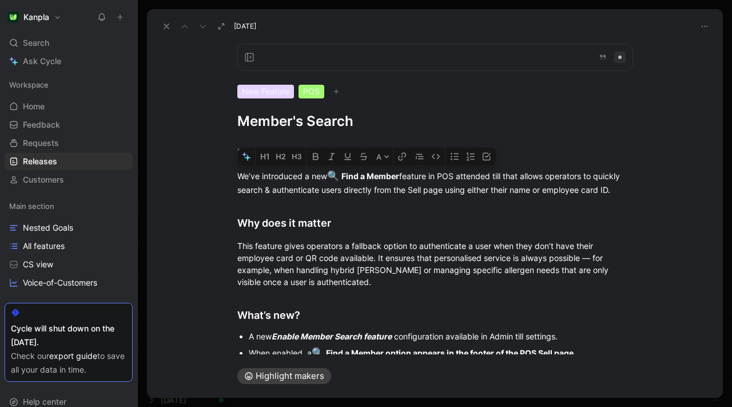
copy div "We’ve introduced a new 🔍 Find a Member"
click at [269, 124] on h1 "Member's Search" at bounding box center [435, 121] width 396 height 18
click at [249, 24] on span "[DATE]" at bounding box center [245, 26] width 22 height 9
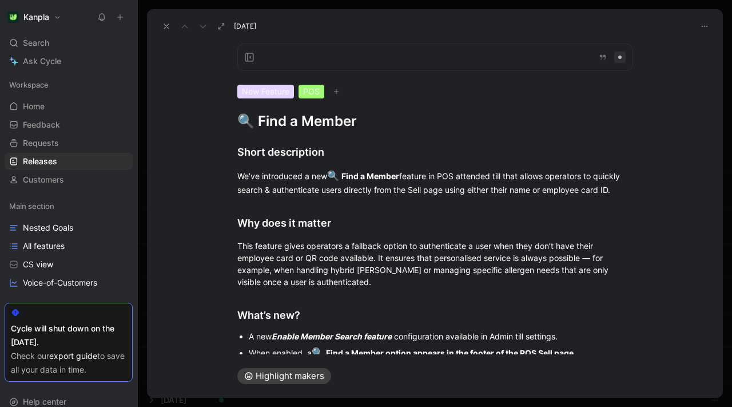
click at [249, 24] on span "[DATE]" at bounding box center [245, 26] width 22 height 9
copy div "[DATE]"
click at [283, 59] on div at bounding box center [435, 56] width 396 height 27
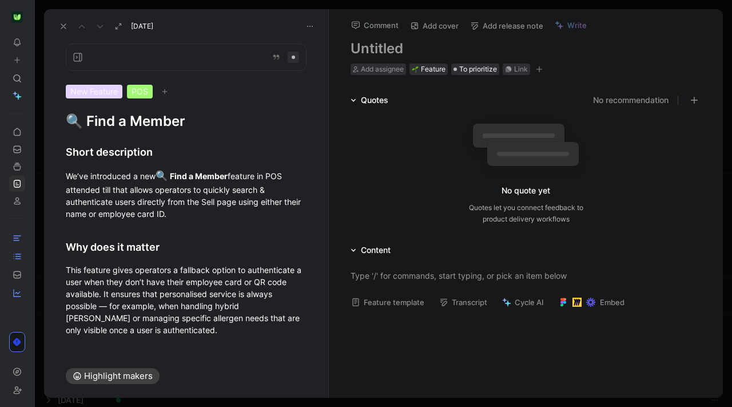
click at [67, 21] on button at bounding box center [63, 26] width 16 height 16
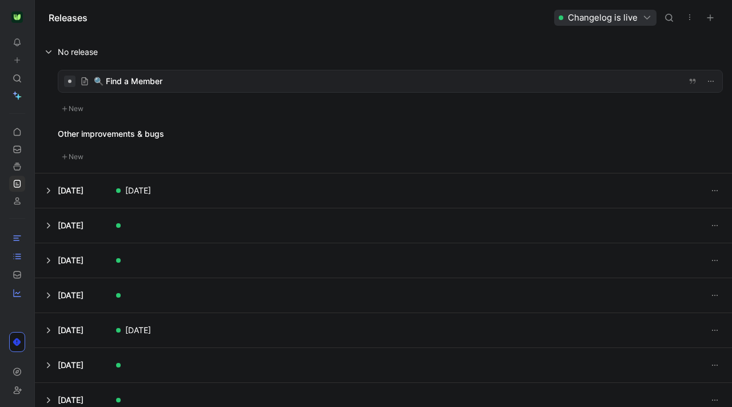
click at [67, 51] on button at bounding box center [383, 52] width 696 height 34
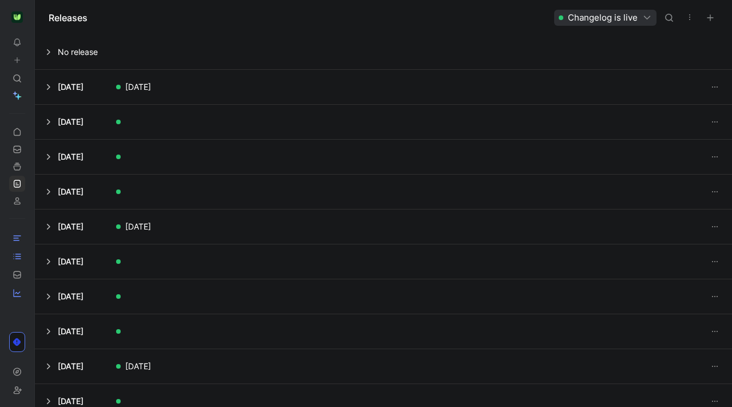
click at [98, 57] on button at bounding box center [383, 52] width 696 height 34
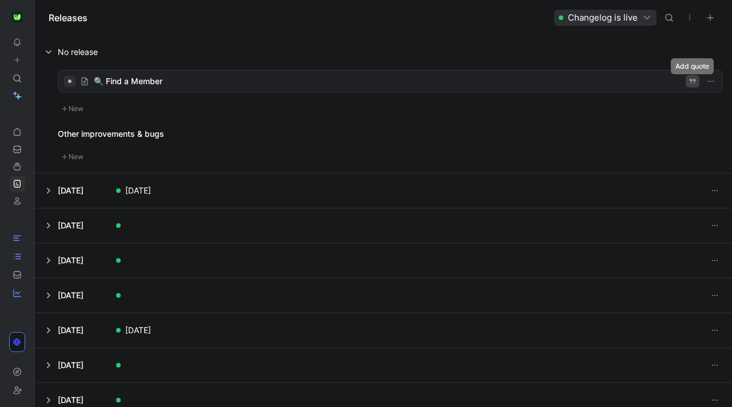
click at [691, 82] on icon "button" at bounding box center [693, 81] width 6 height 5
click at [711, 80] on icon "button" at bounding box center [710, 81] width 9 height 9
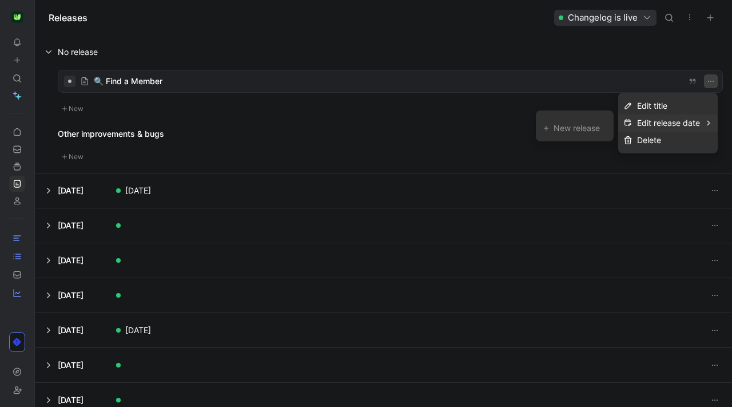
click at [703, 126] on div "Edit release date" at bounding box center [668, 122] width 100 height 17
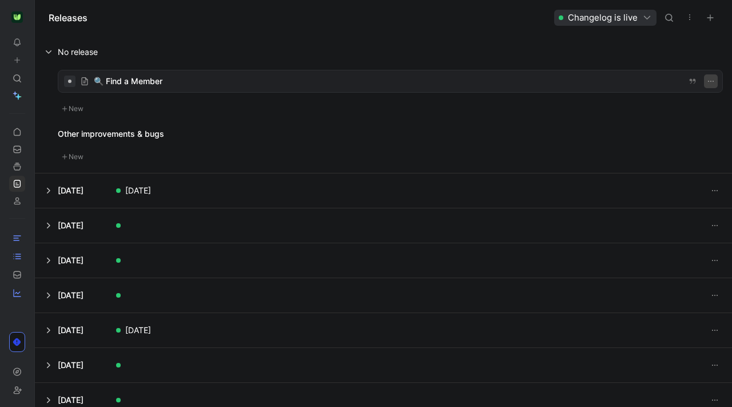
click at [716, 85] on button "button" at bounding box center [711, 81] width 14 height 14
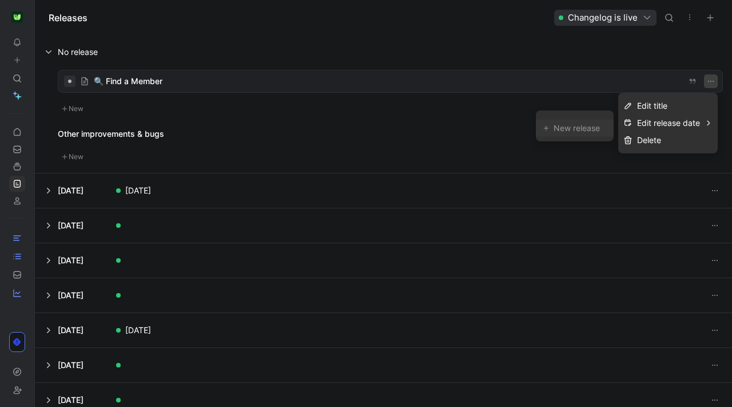
click at [571, 126] on div "New release" at bounding box center [580, 128] width 53 height 14
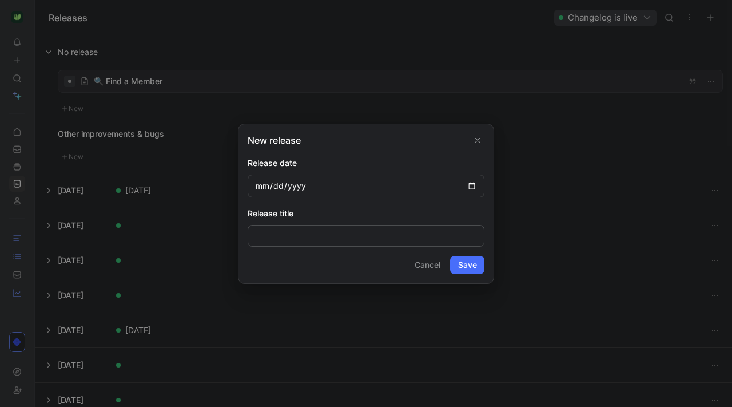
click at [260, 184] on input "date" at bounding box center [366, 185] width 237 height 23
type input "[DATE]"
click at [323, 232] on input at bounding box center [366, 236] width 237 height 22
click at [311, 173] on div "Release date [DATE]" at bounding box center [366, 176] width 237 height 41
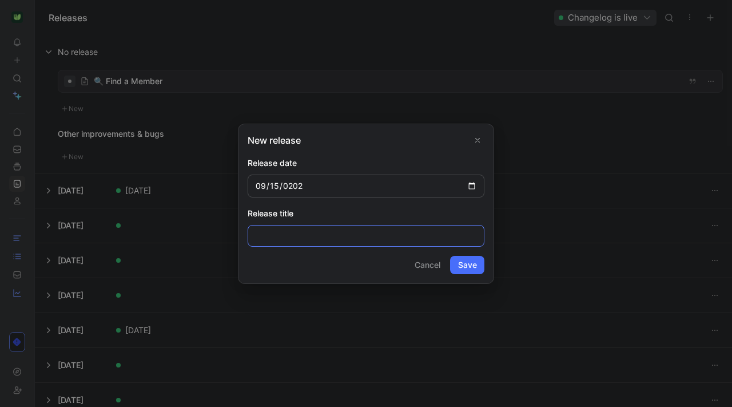
click at [316, 236] on input at bounding box center [366, 236] width 237 height 22
type input "s"
type input "[DATE]"
click at [468, 266] on button "Save" at bounding box center [467, 265] width 34 height 18
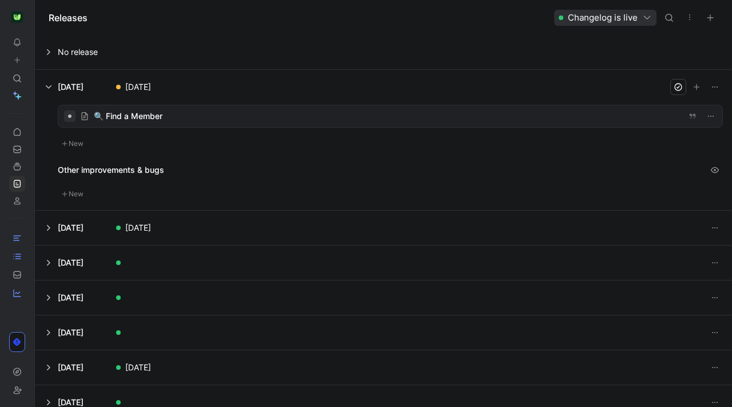
click at [150, 114] on div at bounding box center [390, 116] width 664 height 22
click at [61, 226] on button at bounding box center [383, 227] width 696 height 34
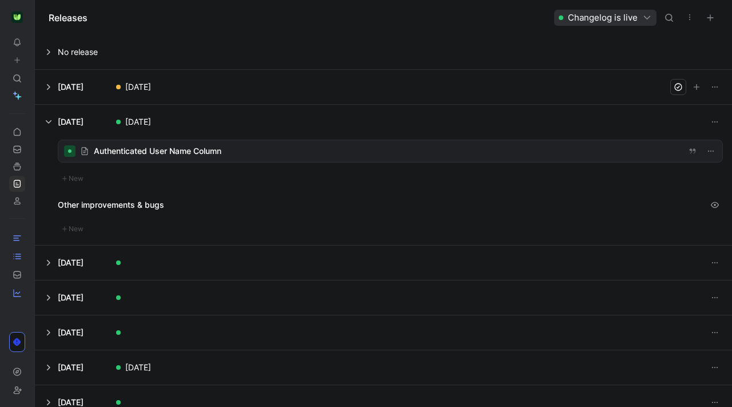
click at [142, 156] on div at bounding box center [390, 151] width 664 height 22
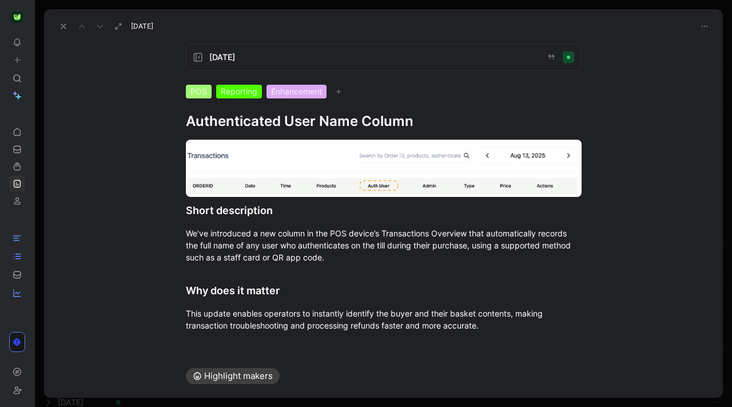
click at [61, 26] on icon at bounding box center [63, 26] width 9 height 9
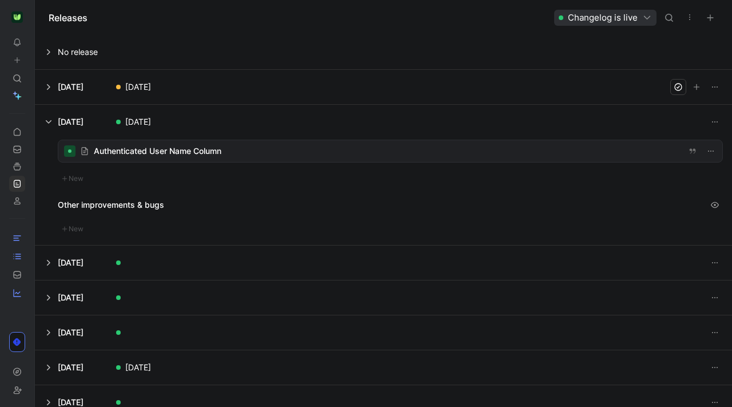
click at [53, 89] on button at bounding box center [383, 87] width 696 height 34
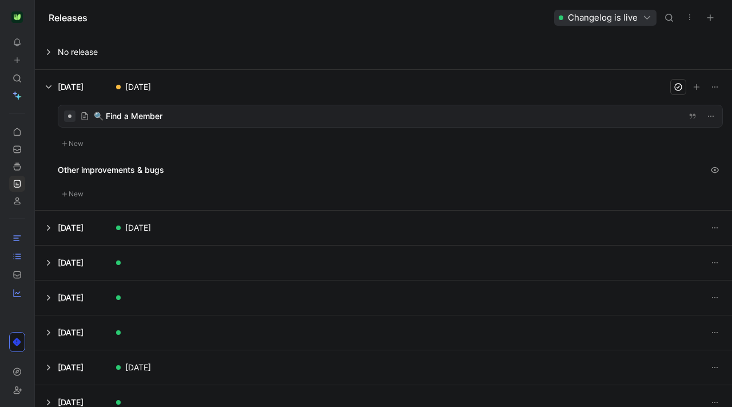
click at [124, 118] on div at bounding box center [390, 116] width 664 height 22
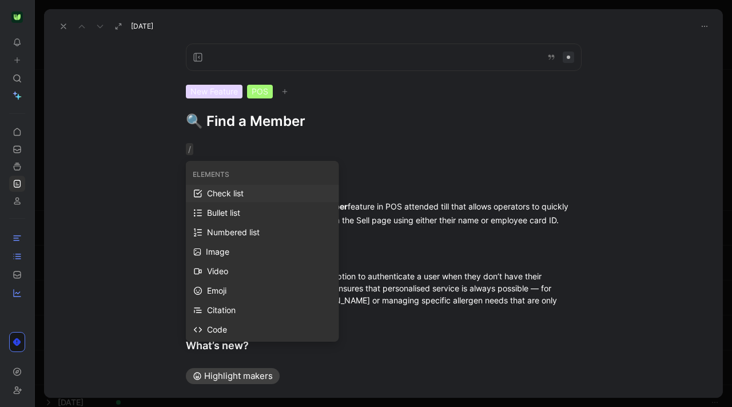
scroll to position [93, 0]
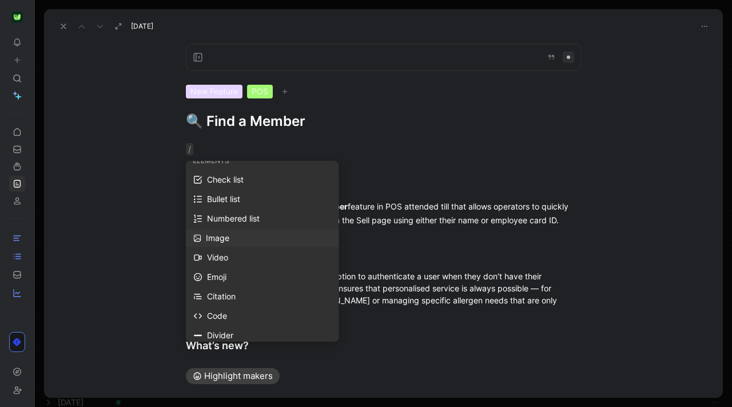
click at [225, 246] on div "Image" at bounding box center [262, 237] width 153 height 17
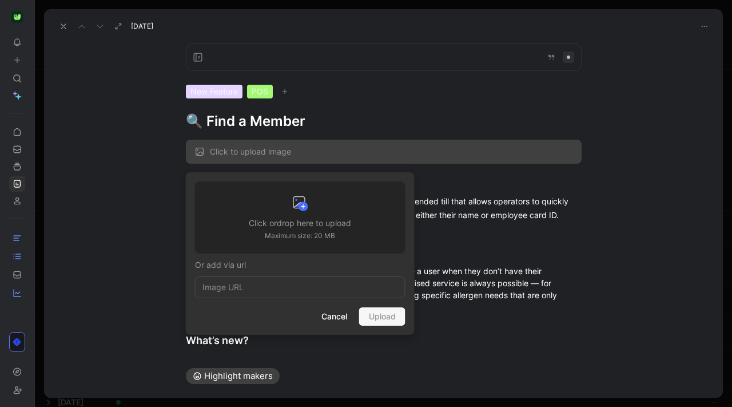
click at [294, 227] on h3 "Click or drop here to upload" at bounding box center [300, 223] width 102 height 14
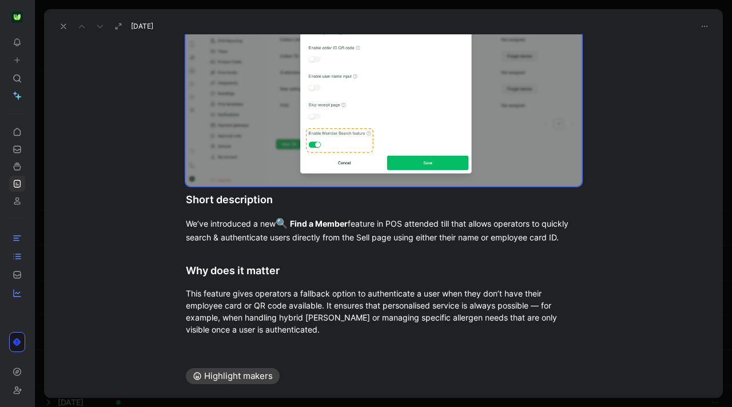
scroll to position [78, 0]
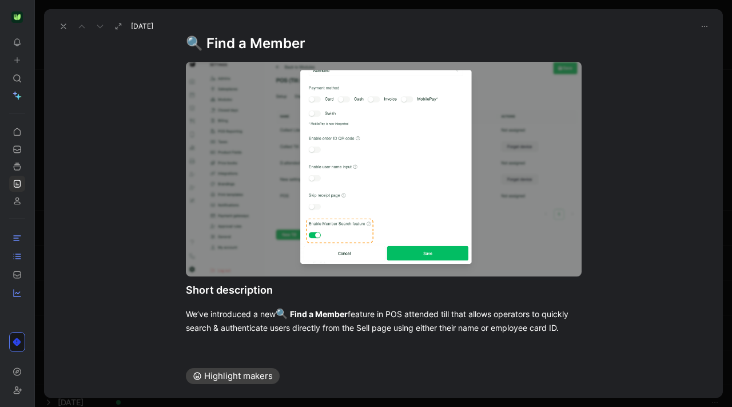
click at [610, 273] on div "Short description We’ve introduced a new 🔍 Find a Member feature in POS attende…" at bounding box center [383, 379] width 679 height 653
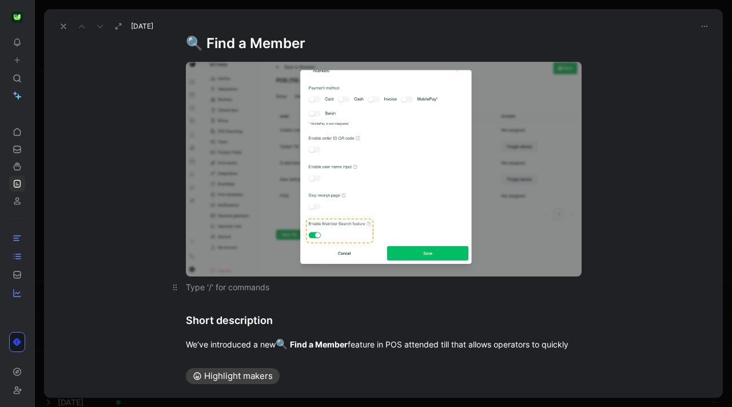
click at [223, 291] on div at bounding box center [384, 287] width 396 height 12
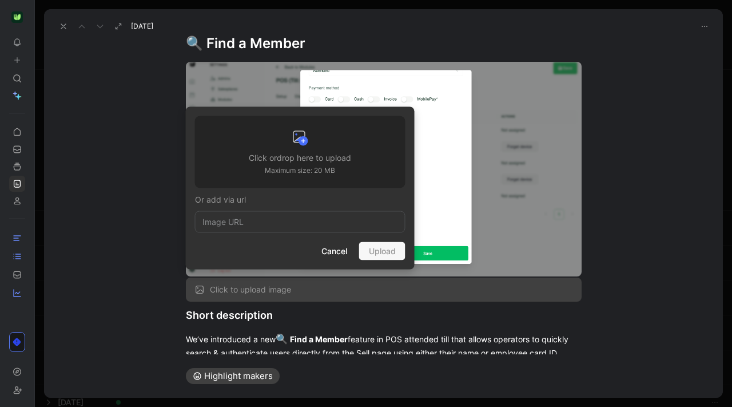
click at [309, 172] on p "Maximum size: 20 MB" at bounding box center [300, 170] width 102 height 11
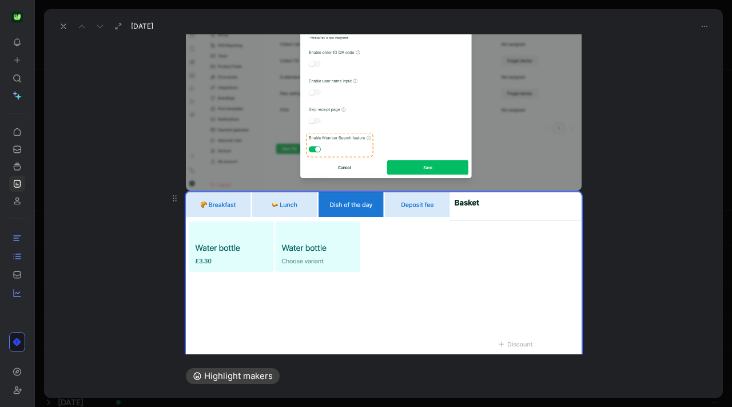
scroll to position [284, 0]
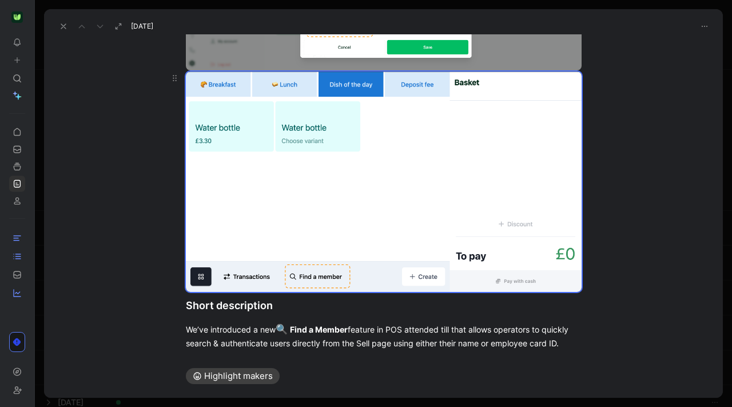
click at [640, 257] on div "Short description We’ve introduced a new 🔍 Find a Member feature in POS attende…" at bounding box center [383, 284] width 679 height 874
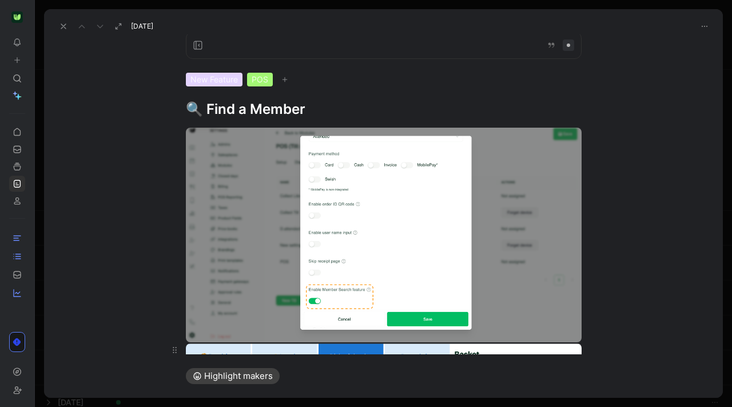
scroll to position [0, 0]
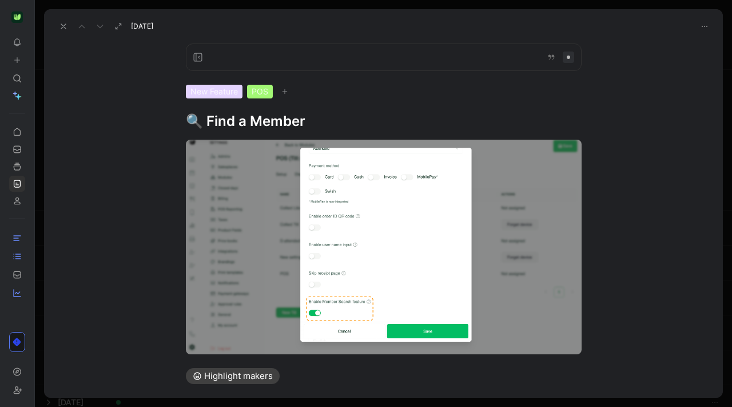
click at [69, 26] on button at bounding box center [63, 26] width 16 height 16
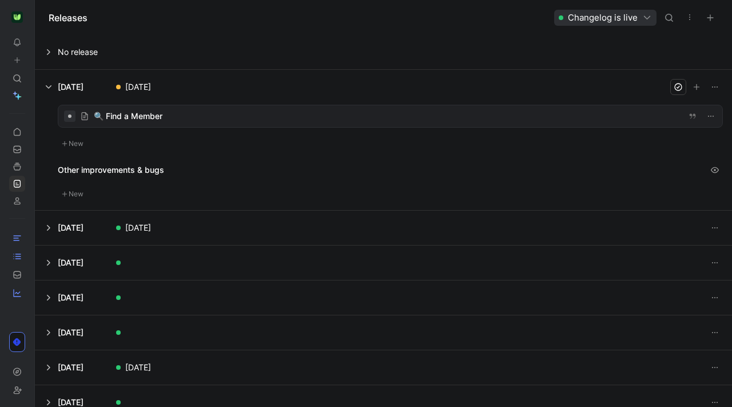
click at [125, 222] on button at bounding box center [383, 227] width 696 height 34
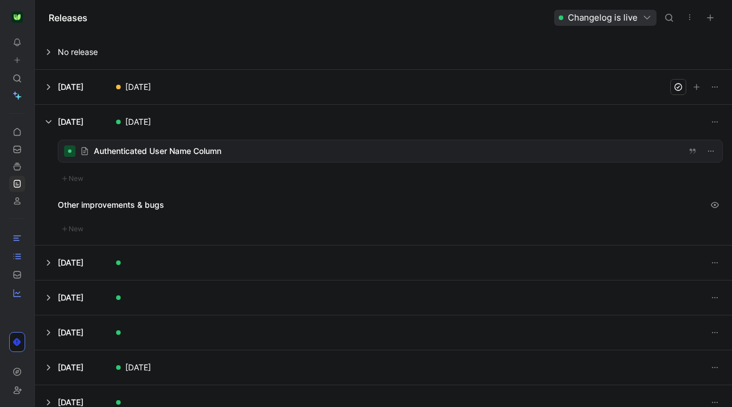
click at [180, 149] on div at bounding box center [390, 151] width 664 height 22
click at [143, 91] on button at bounding box center [383, 87] width 696 height 34
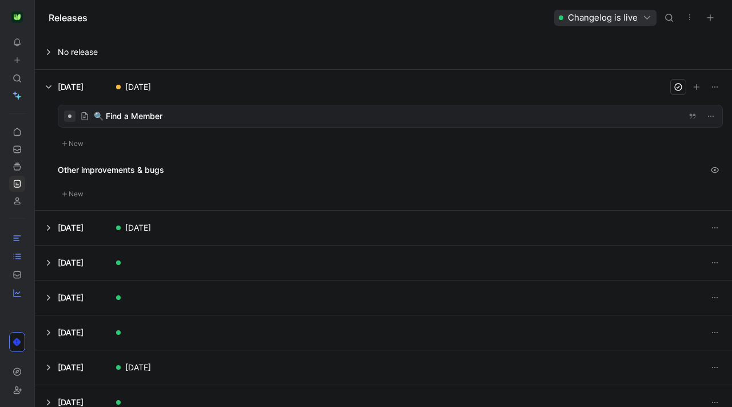
click at [132, 122] on div at bounding box center [390, 116] width 664 height 22
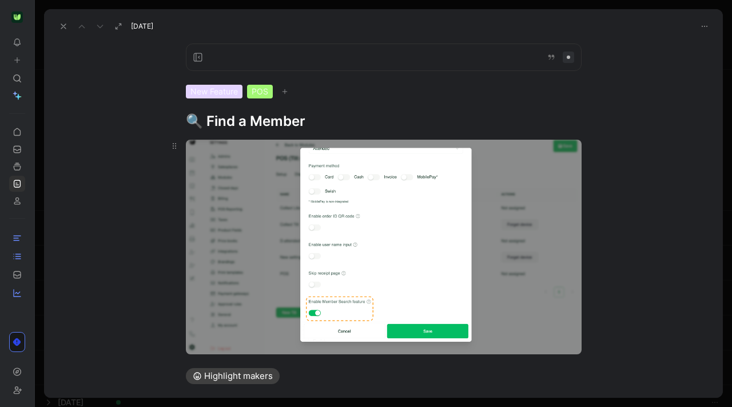
scroll to position [126, 0]
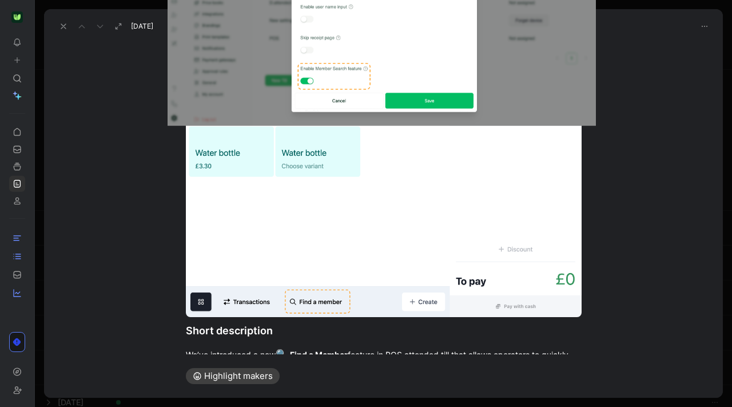
click at [551, 77] on body "To pick up a draggable item, press the space bar. While dragging, use the arrow…" at bounding box center [366, 203] width 732 height 407
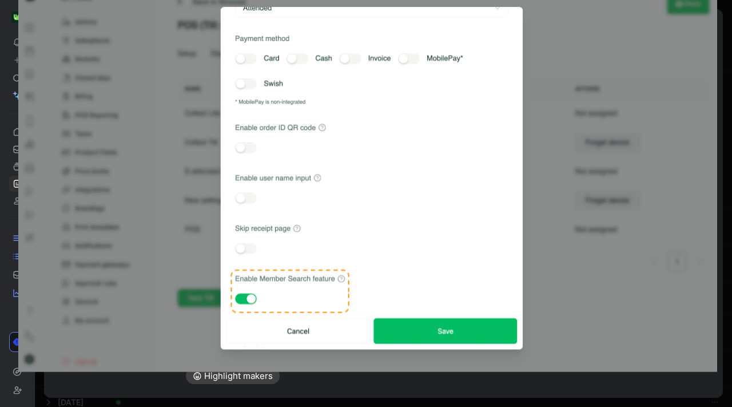
scroll to position [105, 0]
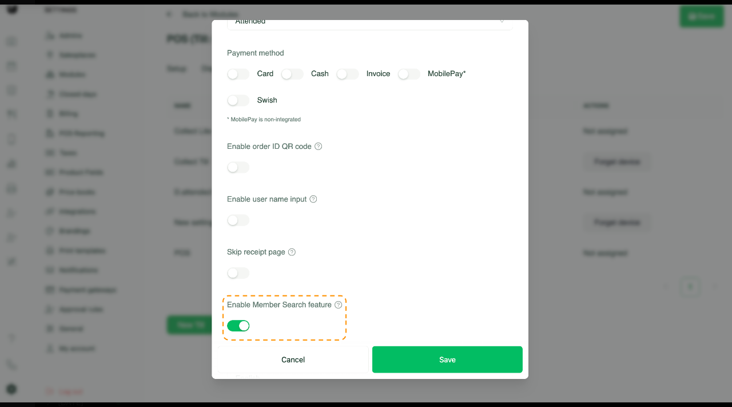
click at [592, 117] on img at bounding box center [366, 204] width 732 height 398
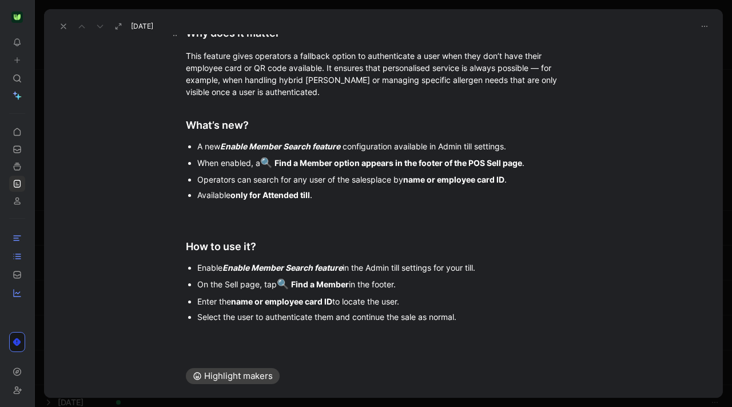
scroll to position [664, 0]
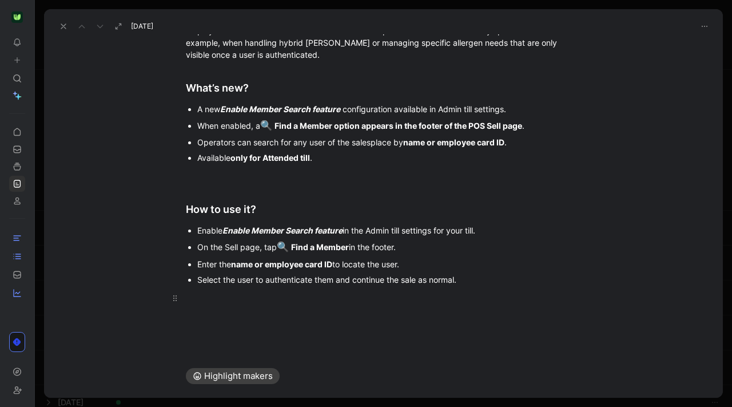
click at [299, 304] on div at bounding box center [384, 310] width 396 height 36
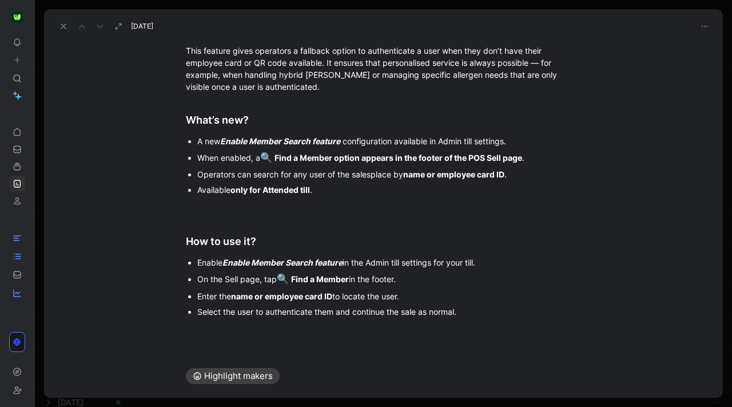
scroll to position [0, 0]
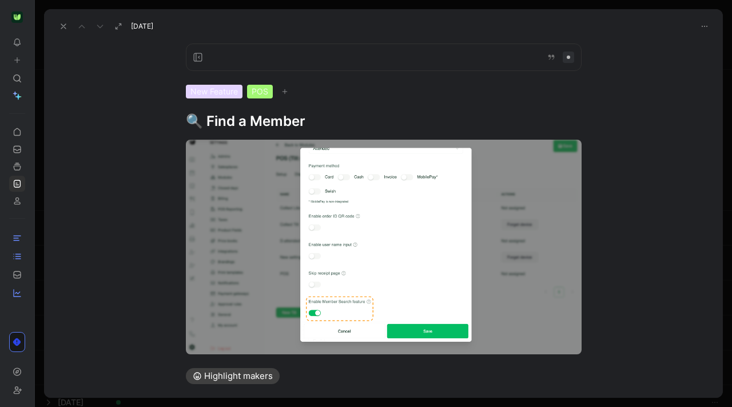
click at [195, 59] on icon at bounding box center [197, 57] width 9 height 9
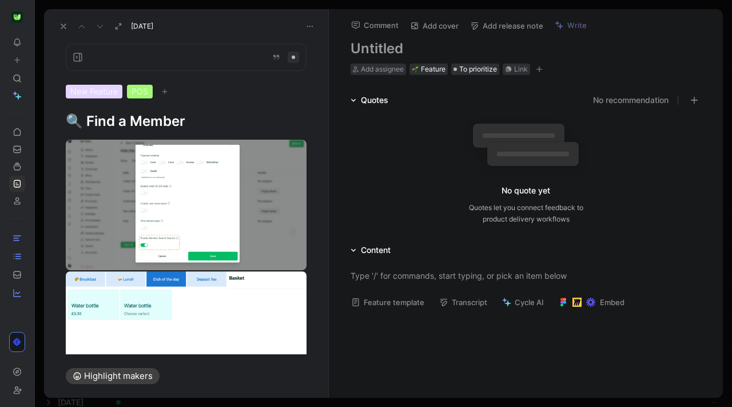
click at [76, 54] on icon at bounding box center [77, 57] width 9 height 9
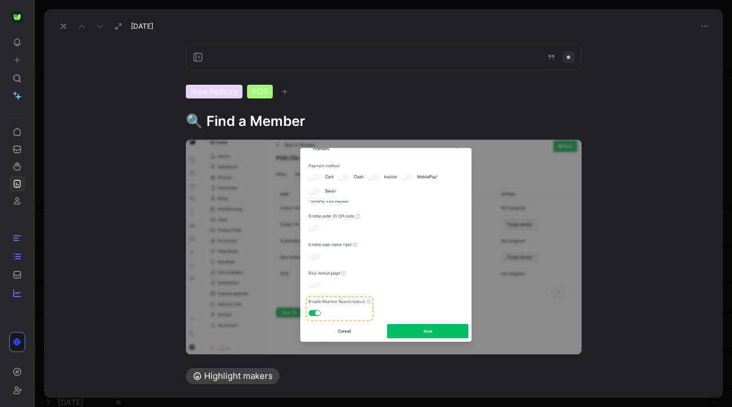
click at [63, 29] on icon at bounding box center [63, 26] width 9 height 9
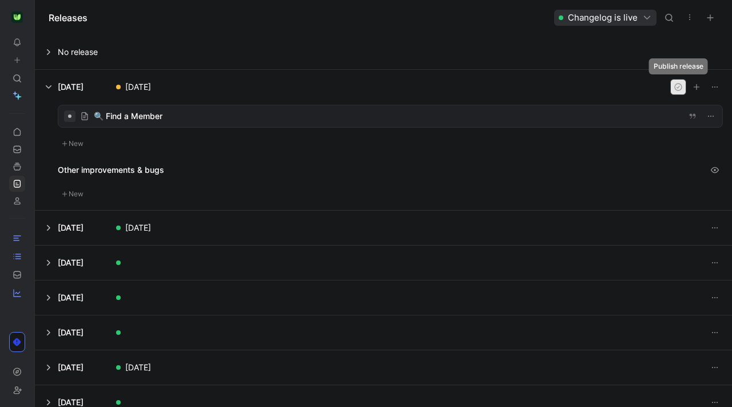
click at [677, 85] on icon "button" at bounding box center [678, 86] width 9 height 9
click at [42, 88] on button at bounding box center [383, 87] width 696 height 34
